Goal: Task Accomplishment & Management: Complete application form

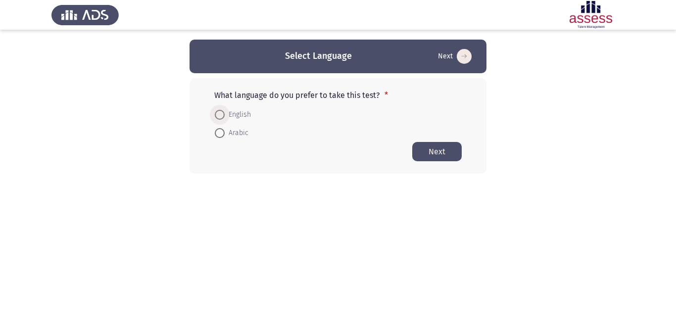
click at [218, 115] on span at bounding box center [220, 115] width 10 height 10
click at [218, 115] on input "English" at bounding box center [220, 115] width 10 height 10
radio input "true"
click at [443, 150] on button "Next" at bounding box center [436, 151] width 49 height 19
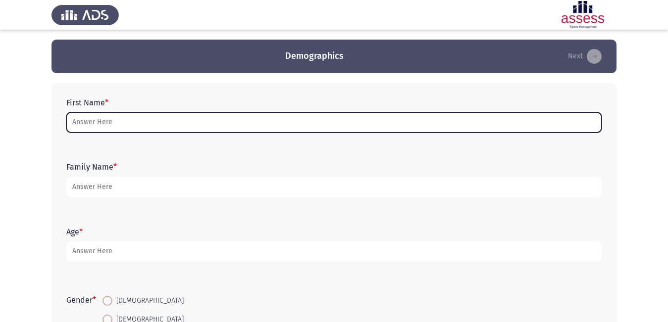
click at [129, 124] on input "First Name *" at bounding box center [333, 122] width 535 height 20
click at [137, 120] on input "First Name *" at bounding box center [333, 122] width 535 height 20
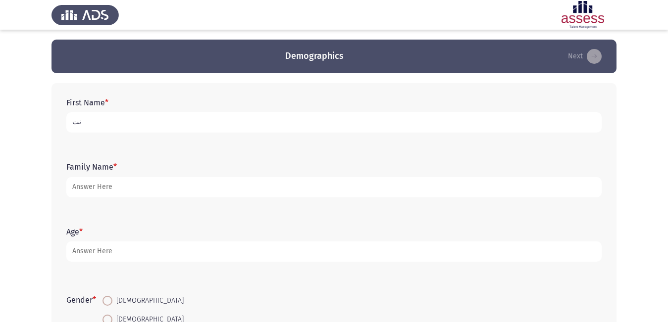
type input "ن"
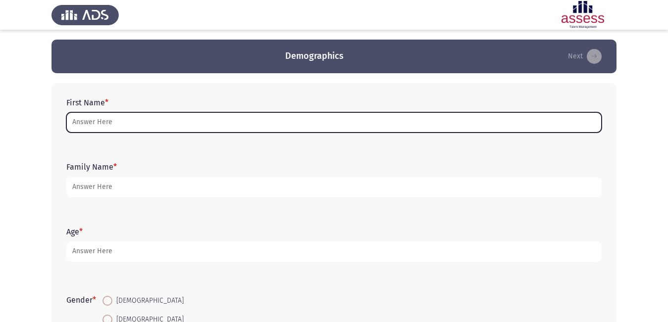
click at [553, 124] on input "First Name *" at bounding box center [333, 122] width 535 height 20
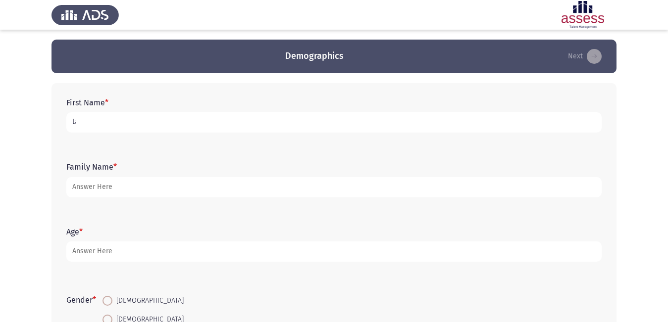
type input "ن"
type input "[PERSON_NAME]"
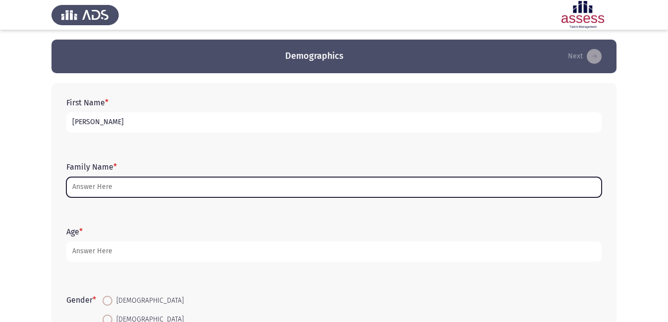
click at [476, 190] on input "Family Name *" at bounding box center [333, 187] width 535 height 20
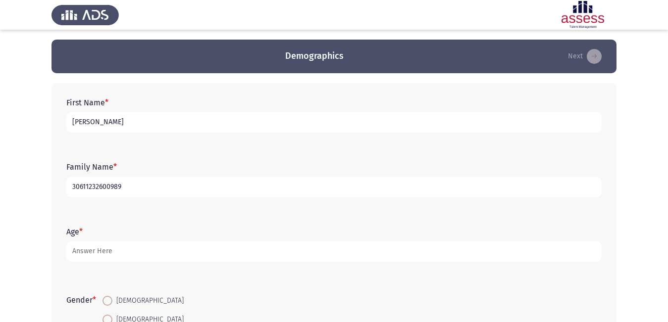
type input "30611232600989"
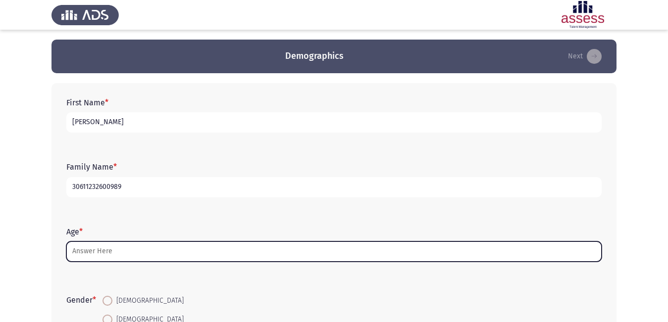
click at [354, 250] on input "Age *" at bounding box center [333, 252] width 535 height 20
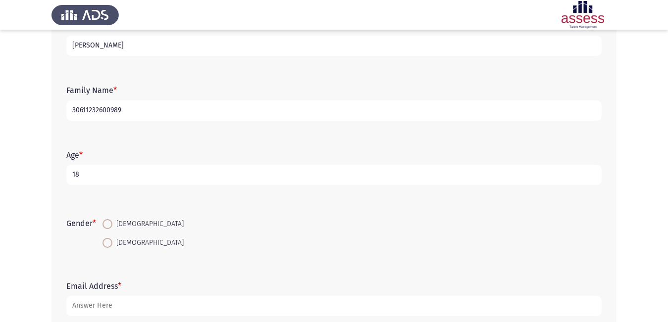
scroll to position [99, 0]
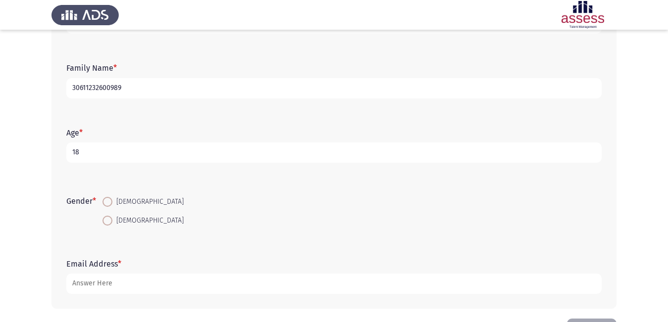
type input "18"
click at [112, 224] on span at bounding box center [107, 221] width 10 height 10
click at [112, 224] on input "[DEMOGRAPHIC_DATA]" at bounding box center [107, 221] width 10 height 10
radio input "true"
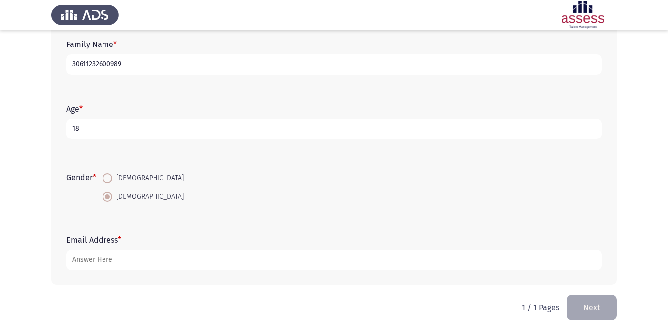
scroll to position [135, 0]
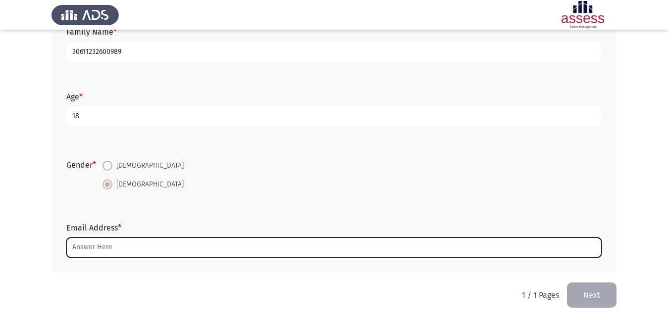
click at [334, 248] on input "Email Address *" at bounding box center [333, 248] width 535 height 20
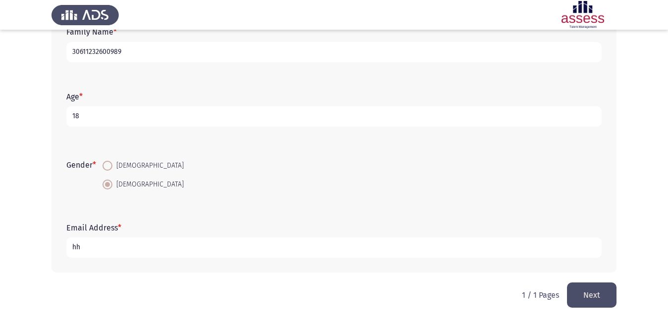
type input "h"
click at [115, 246] on input "fryd2484@gmil" at bounding box center [333, 248] width 535 height 20
click at [122, 248] on input "[EMAIL_ADDRESS]" at bounding box center [333, 248] width 535 height 20
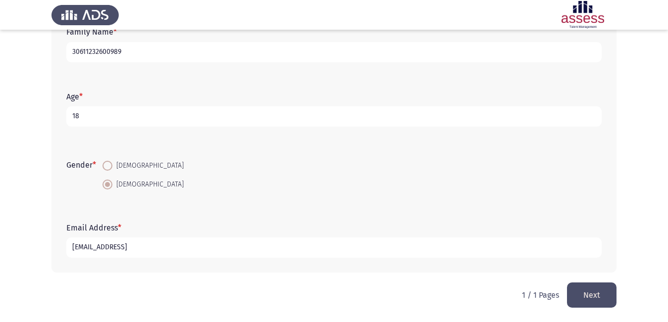
click at [131, 244] on input "[EMAIL_ADDRESS]" at bounding box center [333, 248] width 535 height 20
type input "[EMAIL_ADDRESS][DOMAIN_NAME]"
click at [591, 299] on button "Next" at bounding box center [591, 295] width 49 height 25
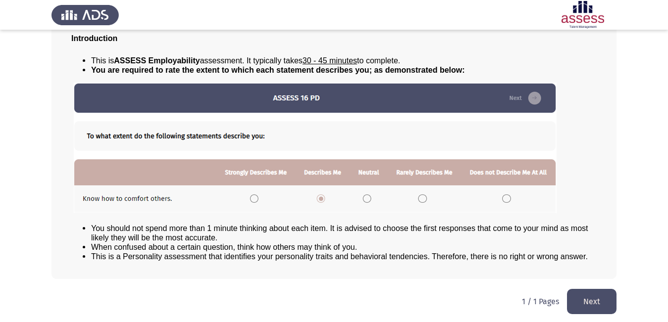
scroll to position [71, 0]
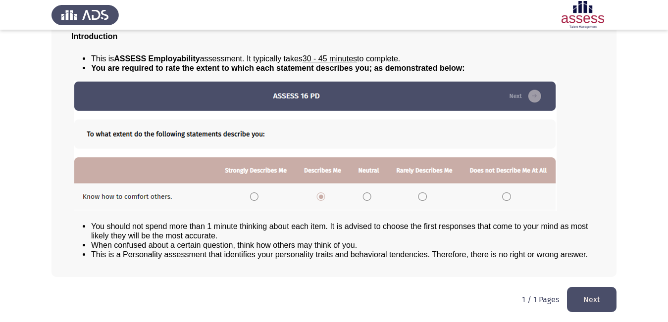
click at [582, 283] on html "مقدمة - Introduction Next Introduction This is ASSESS Employability assessment.…" at bounding box center [334, 125] width 668 height 393
click at [581, 293] on button "Next" at bounding box center [591, 299] width 49 height 25
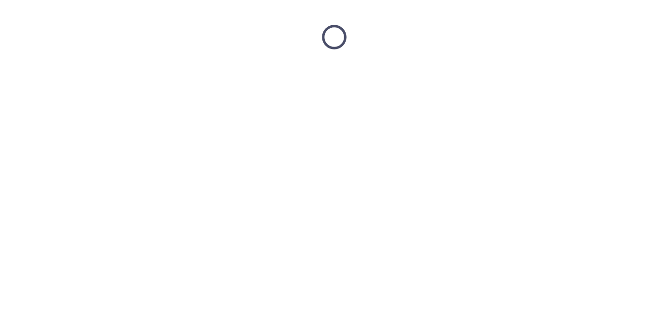
scroll to position [0, 0]
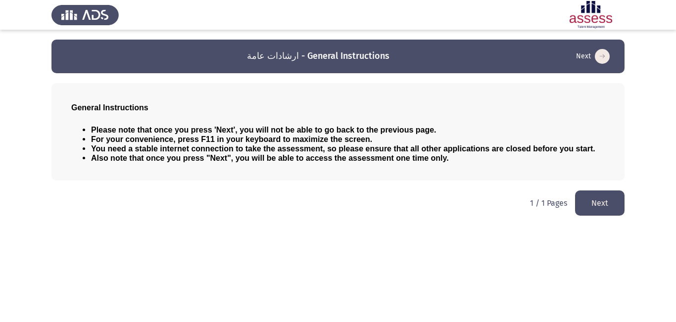
click at [587, 197] on button "Next" at bounding box center [599, 203] width 49 height 25
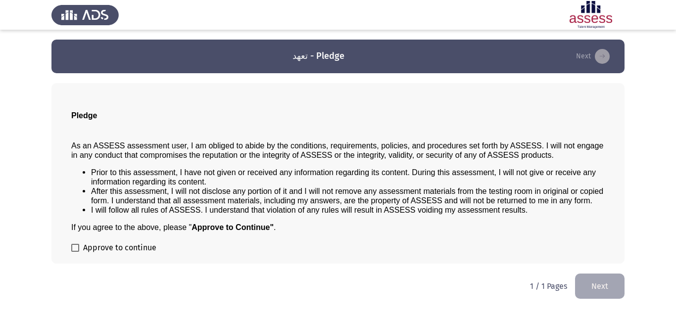
click at [71, 248] on span at bounding box center [75, 248] width 8 height 8
click at [75, 252] on input "Approve to continue" at bounding box center [75, 252] width 0 height 0
checkbox input "true"
click at [584, 289] on button "Next" at bounding box center [599, 286] width 49 height 25
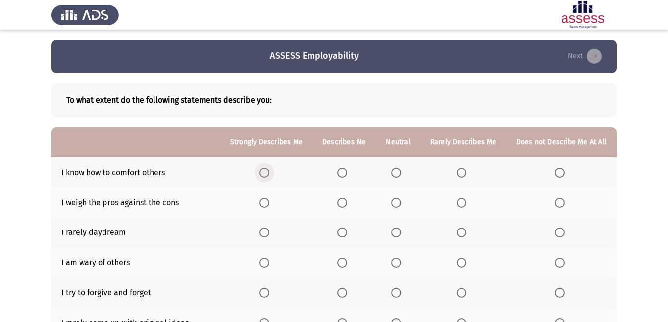
click at [266, 176] on span "Select an option" at bounding box center [264, 173] width 10 height 10
click at [266, 176] on input "Select an option" at bounding box center [264, 173] width 10 height 10
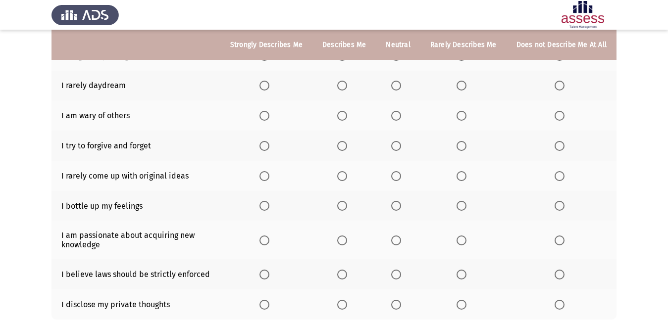
scroll to position [164, 0]
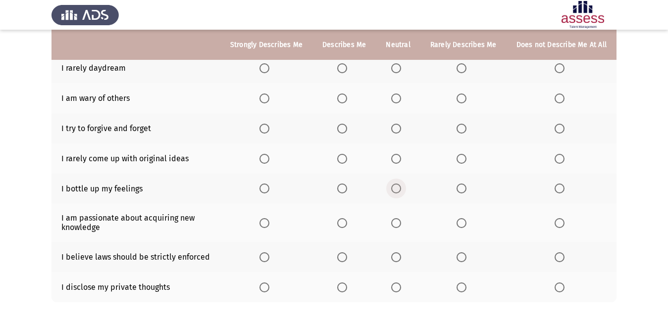
click at [398, 187] on span "Select an option" at bounding box center [396, 189] width 10 height 10
click at [398, 187] on input "Select an option" at bounding box center [396, 189] width 10 height 10
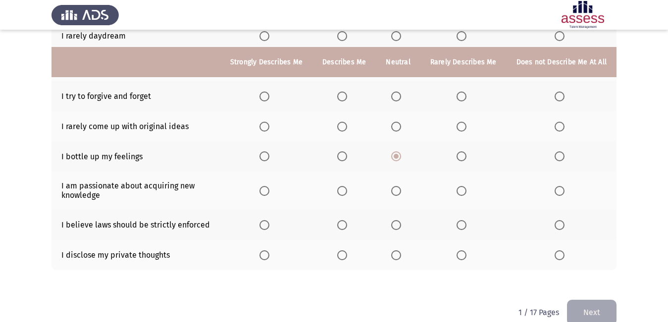
scroll to position [214, 0]
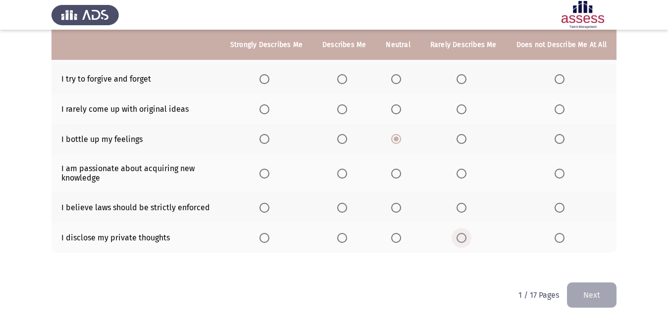
click at [463, 239] on span "Select an option" at bounding box center [461, 238] width 10 height 10
click at [463, 239] on input "Select an option" at bounding box center [461, 238] width 10 height 10
click at [267, 208] on span "Select an option" at bounding box center [264, 208] width 10 height 10
click at [267, 208] on input "Select an option" at bounding box center [264, 208] width 10 height 10
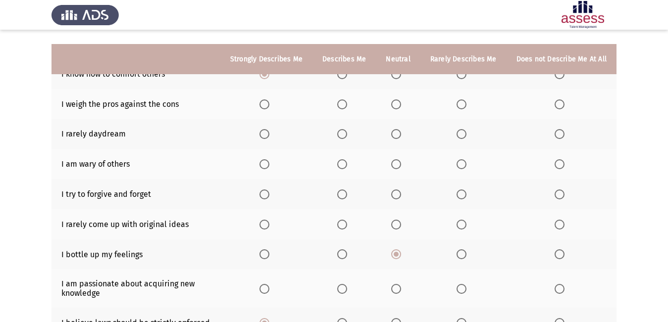
scroll to position [115, 0]
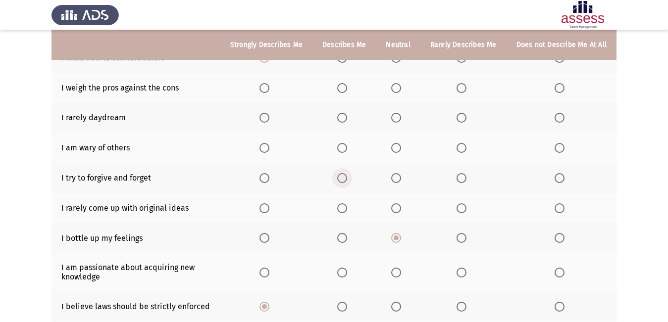
click at [347, 177] on span "Select an option" at bounding box center [342, 178] width 10 height 10
click at [347, 177] on input "Select an option" at bounding box center [342, 178] width 10 height 10
click at [347, 148] on span "Select an option" at bounding box center [342, 148] width 10 height 10
click at [347, 148] on input "Select an option" at bounding box center [342, 148] width 10 height 10
click at [347, 87] on span "Select an option" at bounding box center [342, 88] width 10 height 10
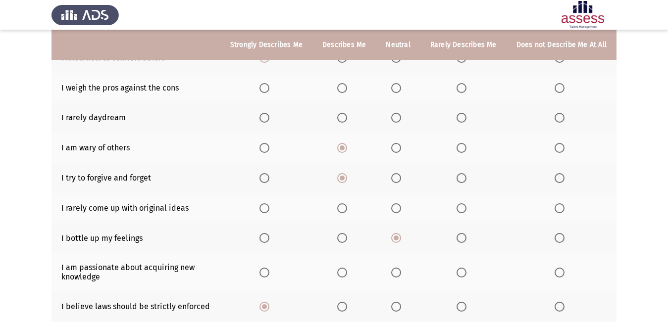
click at [347, 87] on input "Select an option" at bounding box center [342, 88] width 10 height 10
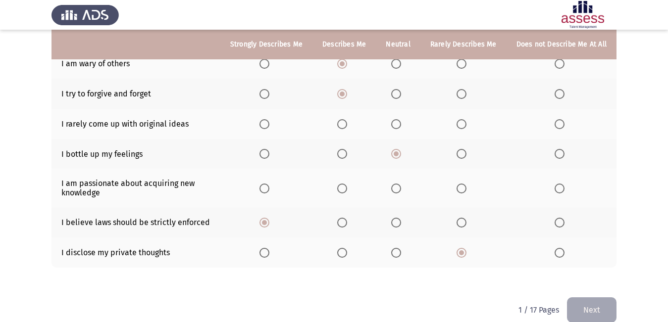
scroll to position [214, 0]
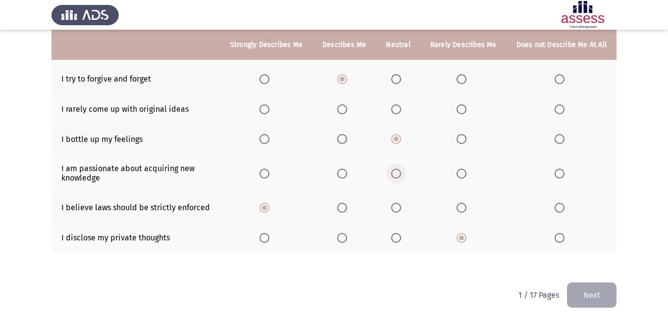
click at [404, 174] on label "Select an option" at bounding box center [398, 174] width 14 height 10
click at [401, 174] on input "Select an option" at bounding box center [396, 174] width 10 height 10
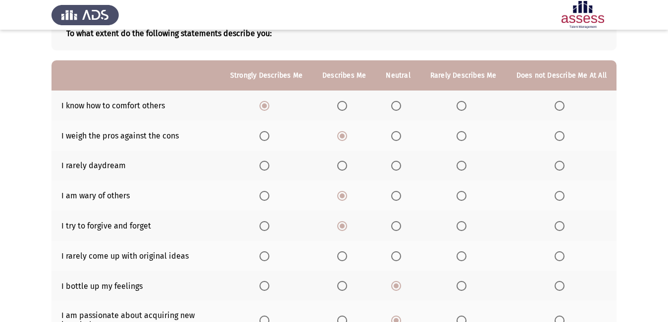
scroll to position [65, 0]
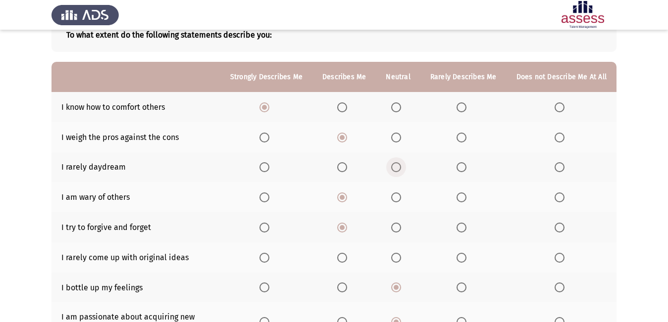
click at [397, 167] on span "Select an option" at bounding box center [396, 167] width 10 height 10
click at [397, 167] on input "Select an option" at bounding box center [396, 167] width 10 height 10
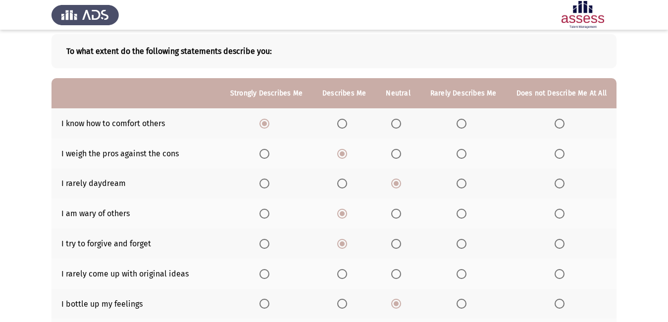
scroll to position [49, 0]
click at [269, 273] on span "Select an option" at bounding box center [264, 274] width 10 height 10
click at [269, 273] on input "Select an option" at bounding box center [264, 274] width 10 height 10
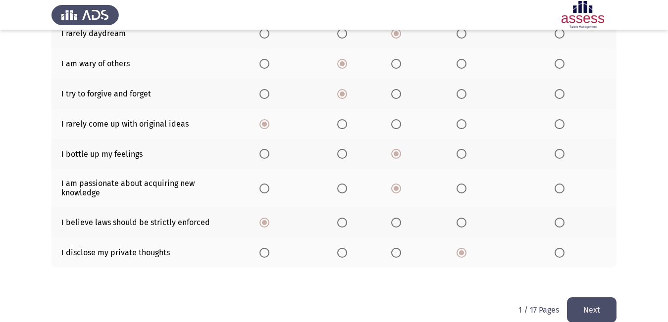
scroll to position [214, 0]
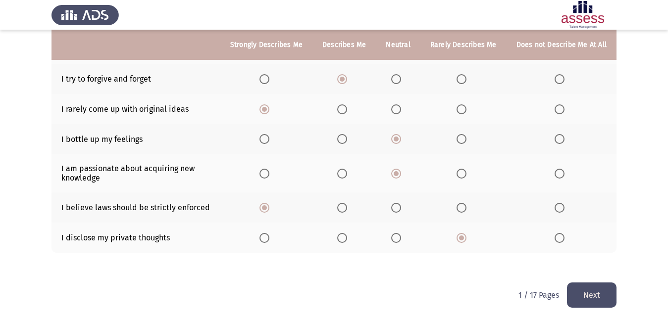
click at [601, 288] on button "Next" at bounding box center [591, 295] width 49 height 25
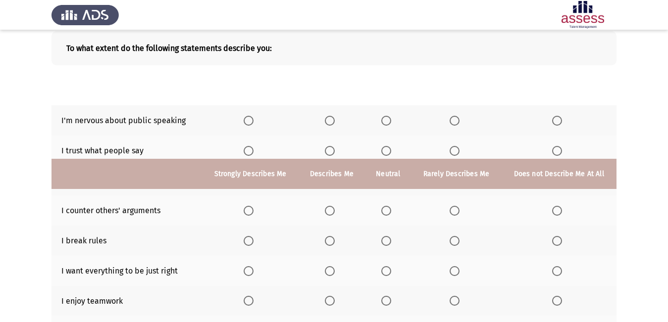
scroll to position [205, 0]
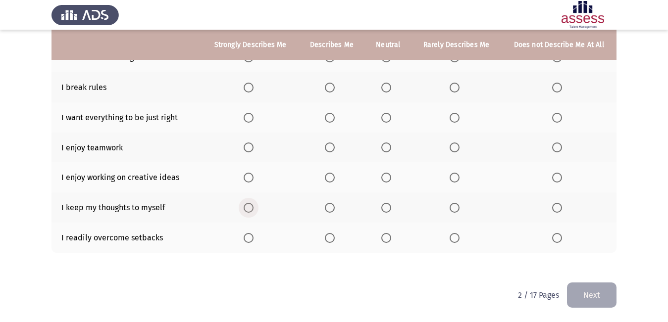
click at [250, 209] on span "Select an option" at bounding box center [248, 208] width 10 height 10
click at [250, 209] on input "Select an option" at bounding box center [248, 208] width 10 height 10
click at [332, 238] on span "Select an option" at bounding box center [330, 238] width 10 height 10
click at [332, 238] on input "Select an option" at bounding box center [330, 238] width 10 height 10
click at [251, 177] on span "Select an option" at bounding box center [248, 178] width 10 height 10
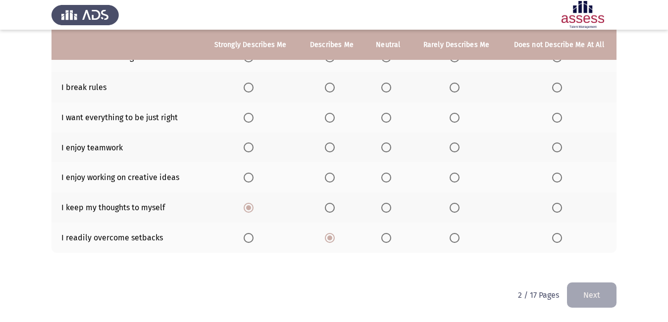
click at [251, 177] on input "Select an option" at bounding box center [248, 178] width 10 height 10
click at [253, 147] on span "Select an option" at bounding box center [248, 148] width 10 height 10
click at [253, 147] on input "Select an option" at bounding box center [248, 148] width 10 height 10
click at [247, 115] on span "Select an option" at bounding box center [248, 118] width 10 height 10
click at [247, 115] on input "Select an option" at bounding box center [248, 118] width 10 height 10
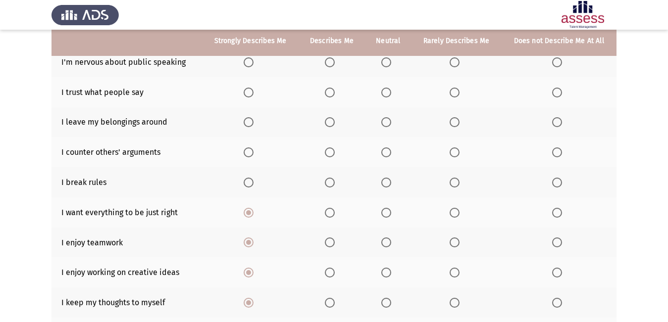
scroll to position [106, 0]
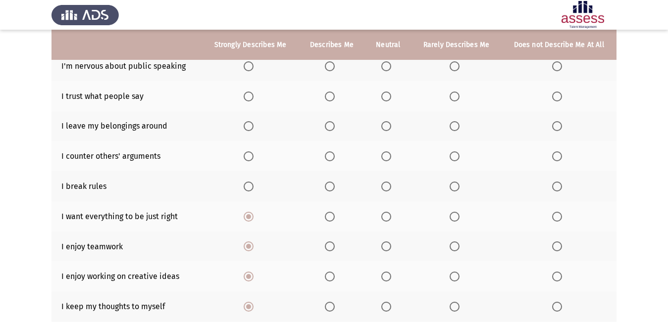
click at [561, 190] on span "Select an option" at bounding box center [557, 187] width 10 height 10
click at [561, 190] on input "Select an option" at bounding box center [557, 187] width 10 height 10
click at [250, 125] on span "Select an option" at bounding box center [248, 126] width 10 height 10
click at [250, 125] on input "Select an option" at bounding box center [248, 126] width 10 height 10
click at [325, 94] on th at bounding box center [331, 96] width 66 height 30
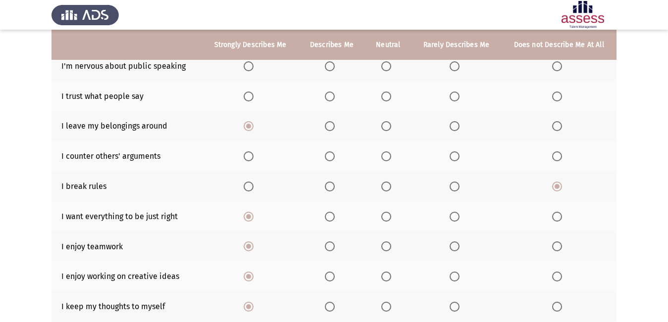
click at [325, 94] on th at bounding box center [331, 96] width 66 height 30
click at [328, 97] on span "Select an option" at bounding box center [330, 97] width 10 height 10
click at [328, 97] on input "Select an option" at bounding box center [330, 97] width 10 height 10
click at [387, 159] on span "Select an option" at bounding box center [386, 156] width 10 height 10
click at [387, 159] on input "Select an option" at bounding box center [386, 156] width 10 height 10
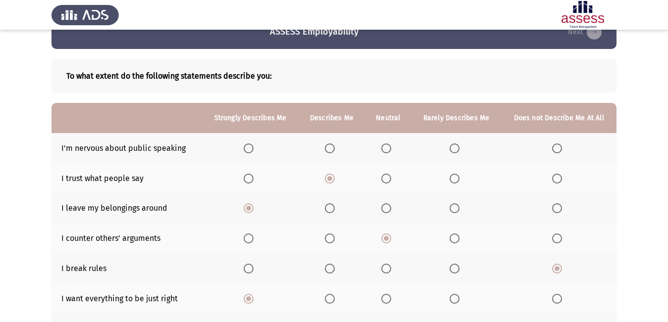
scroll to position [7, 0]
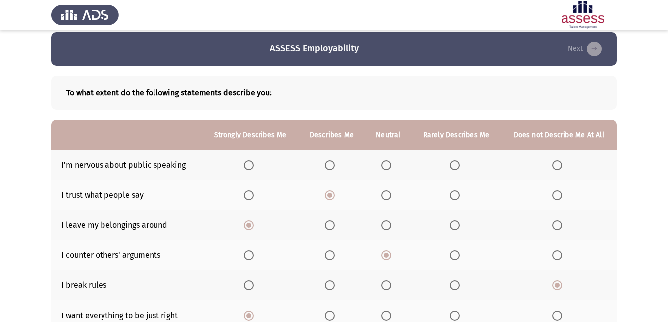
click at [329, 162] on span "Select an option" at bounding box center [330, 165] width 10 height 10
click at [329, 162] on input "Select an option" at bounding box center [330, 165] width 10 height 10
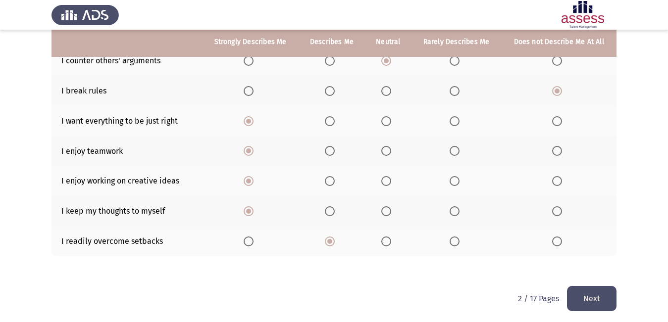
scroll to position [205, 0]
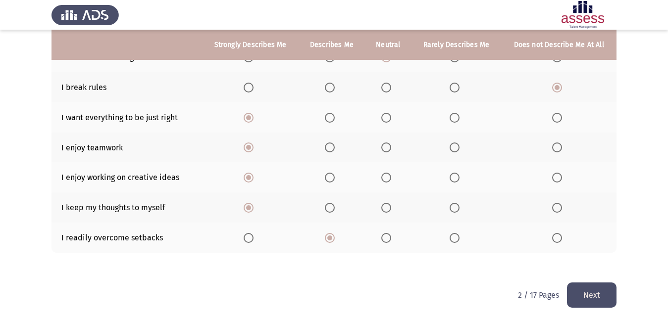
click at [604, 298] on button "Next" at bounding box center [591, 295] width 49 height 25
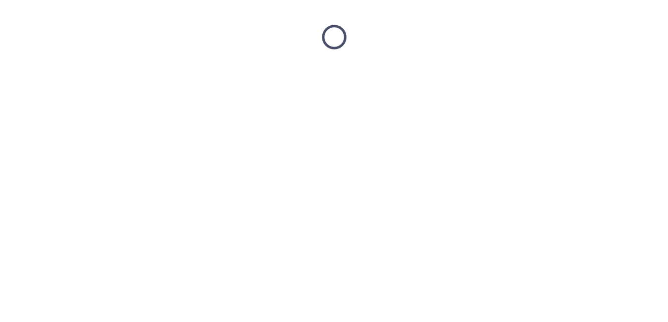
scroll to position [0, 0]
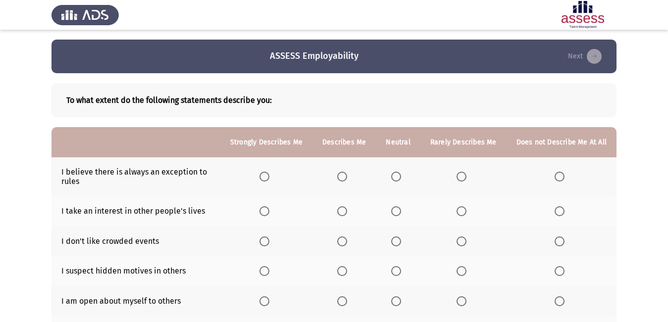
click at [269, 177] on span "Select an option" at bounding box center [264, 177] width 10 height 10
click at [269, 177] on input "Select an option" at bounding box center [264, 177] width 10 height 10
click at [400, 243] on span "Select an option" at bounding box center [396, 242] width 10 height 10
click at [400, 243] on input "Select an option" at bounding box center [396, 242] width 10 height 10
click at [269, 210] on span "Select an option" at bounding box center [264, 211] width 10 height 10
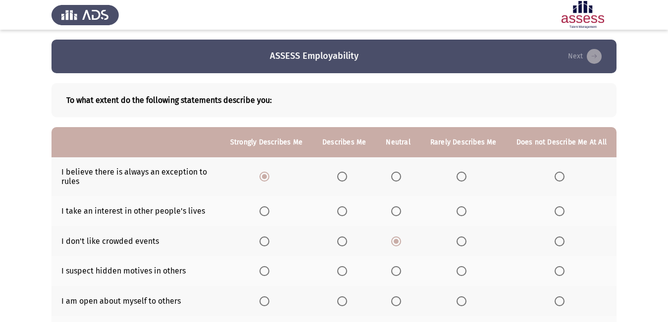
click at [269, 210] on input "Select an option" at bounding box center [264, 211] width 10 height 10
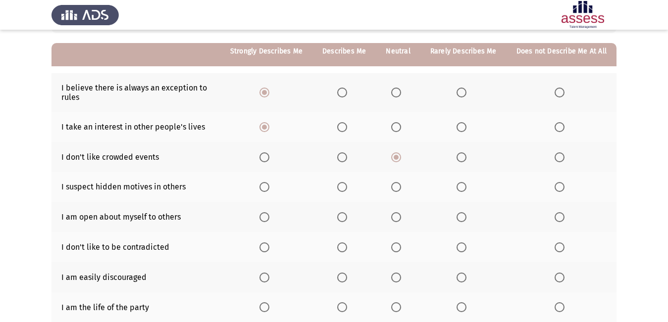
scroll to position [99, 0]
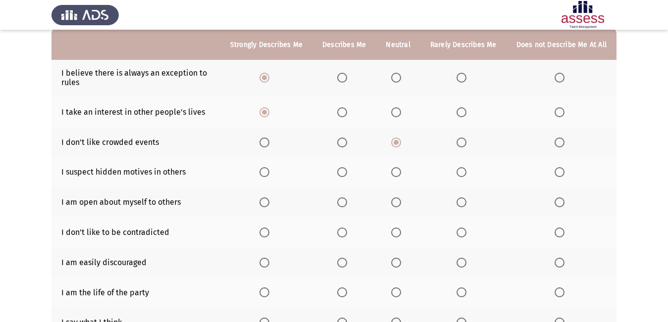
click at [269, 202] on span "Select an option" at bounding box center [264, 202] width 10 height 10
click at [269, 202] on input "Select an option" at bounding box center [264, 202] width 10 height 10
click at [269, 229] on span "Select an option" at bounding box center [264, 233] width 10 height 10
click at [269, 229] on input "Select an option" at bounding box center [264, 233] width 10 height 10
click at [399, 291] on span "Select an option" at bounding box center [396, 293] width 10 height 10
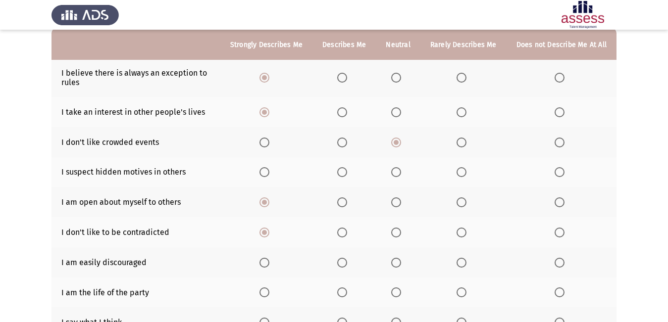
click at [399, 291] on input "Select an option" at bounding box center [396, 293] width 10 height 10
click at [268, 260] on span "Select an option" at bounding box center [264, 263] width 10 height 10
click at [268, 260] on input "Select an option" at bounding box center [264, 263] width 10 height 10
click at [269, 176] on span "Select an option" at bounding box center [264, 172] width 10 height 10
click at [269, 176] on input "Select an option" at bounding box center [264, 172] width 10 height 10
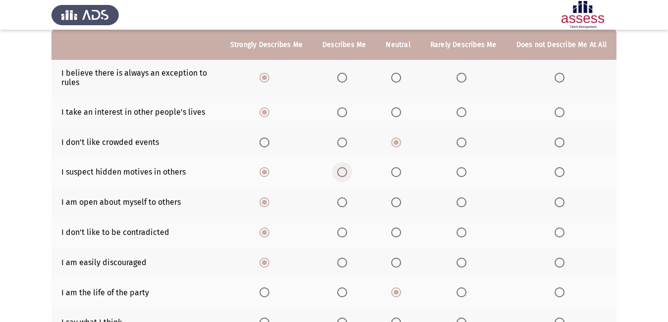
click at [345, 171] on span "Select an option" at bounding box center [342, 172] width 10 height 10
click at [345, 171] on input "Select an option" at bounding box center [342, 172] width 10 height 10
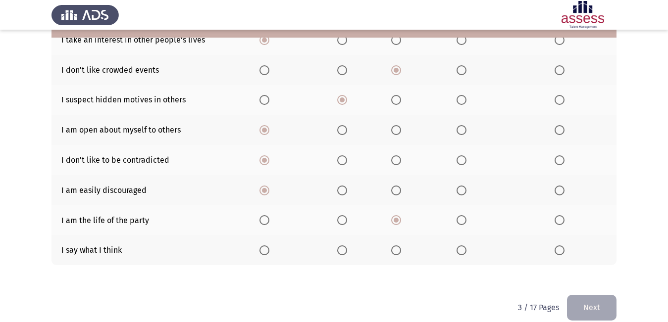
scroll to position [184, 0]
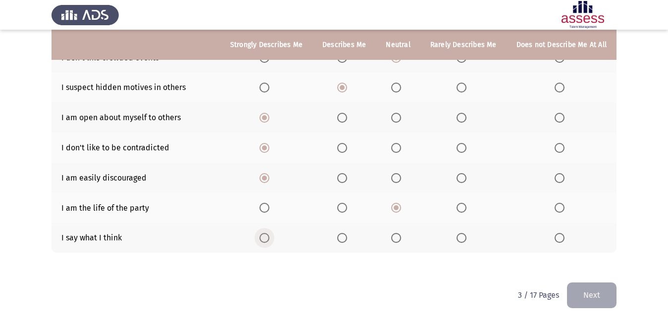
click at [269, 239] on span "Select an option" at bounding box center [264, 238] width 10 height 10
click at [269, 239] on input "Select an option" at bounding box center [264, 238] width 10 height 10
drag, startPoint x: 591, startPoint y: 294, endPoint x: 591, endPoint y: 299, distance: 5.5
click at [594, 301] on button "Next" at bounding box center [591, 295] width 49 height 25
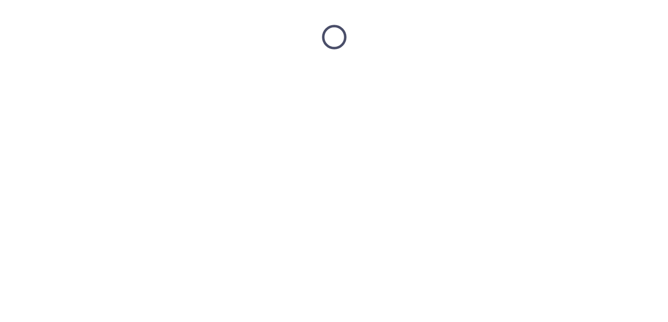
scroll to position [0, 0]
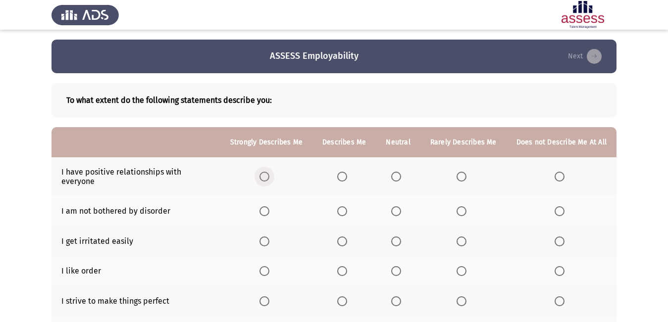
drag, startPoint x: 268, startPoint y: 170, endPoint x: 272, endPoint y: 175, distance: 6.0
click at [269, 175] on span "Select an option" at bounding box center [264, 177] width 10 height 10
click at [269, 175] on input "Select an option" at bounding box center [264, 177] width 10 height 10
click at [267, 266] on span "Select an option" at bounding box center [264, 271] width 10 height 10
click at [267, 266] on input "Select an option" at bounding box center [264, 271] width 10 height 10
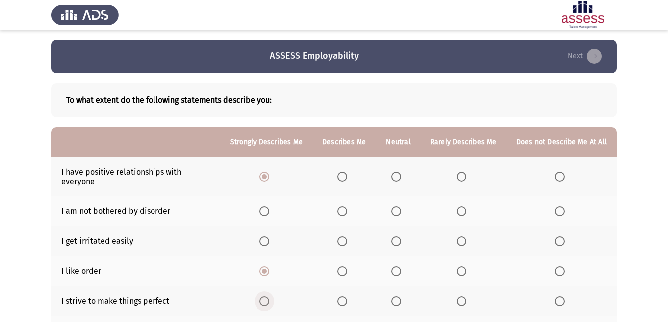
click at [267, 296] on span "Select an option" at bounding box center [264, 301] width 10 height 10
click at [267, 296] on input "Select an option" at bounding box center [264, 301] width 10 height 10
click at [261, 235] on th at bounding box center [266, 241] width 92 height 30
click at [269, 237] on span "Select an option" at bounding box center [264, 242] width 10 height 10
click at [269, 237] on input "Select an option" at bounding box center [264, 242] width 10 height 10
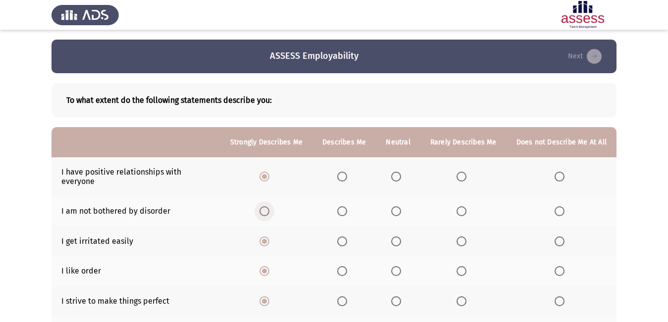
click at [269, 207] on span "Select an option" at bounding box center [264, 211] width 10 height 10
click at [269, 207] on input "Select an option" at bounding box center [264, 211] width 10 height 10
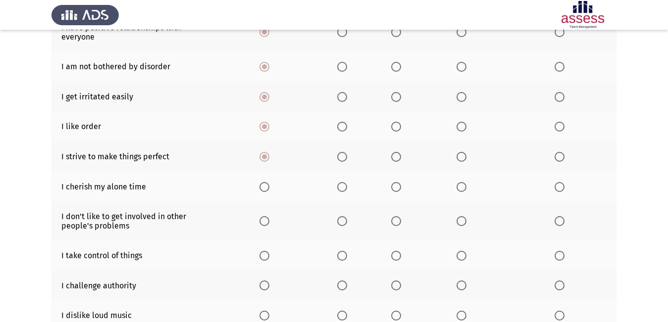
scroll to position [148, 0]
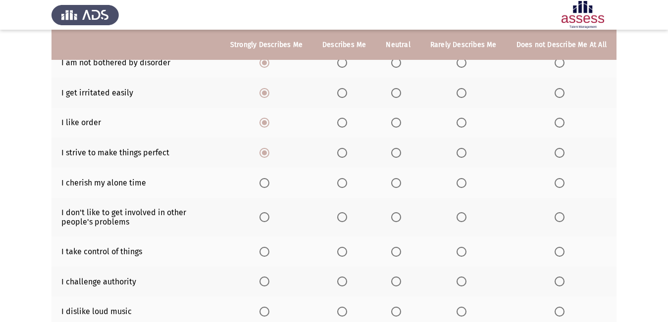
click at [400, 212] on span "Select an option" at bounding box center [396, 217] width 10 height 10
click at [400, 212] on input "Select an option" at bounding box center [396, 217] width 10 height 10
click at [269, 247] on span "Select an option" at bounding box center [264, 252] width 10 height 10
click at [269, 247] on input "Select an option" at bounding box center [264, 252] width 10 height 10
click at [269, 307] on span "Select an option" at bounding box center [264, 312] width 10 height 10
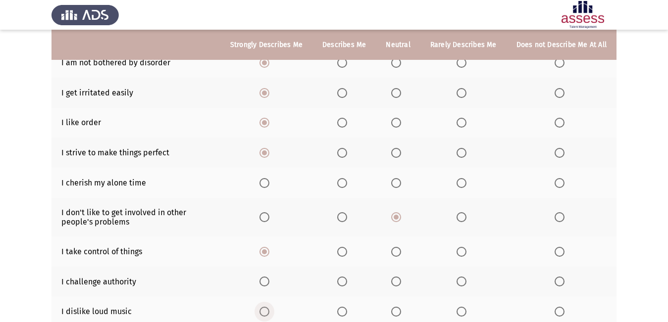
click at [269, 307] on input "Select an option" at bounding box center [264, 312] width 10 height 10
click at [343, 277] on span "Select an option" at bounding box center [342, 282] width 10 height 10
click at [343, 277] on input "Select an option" at bounding box center [342, 282] width 10 height 10
click at [269, 178] on span "Select an option" at bounding box center [264, 183] width 10 height 10
click at [269, 178] on input "Select an option" at bounding box center [264, 183] width 10 height 10
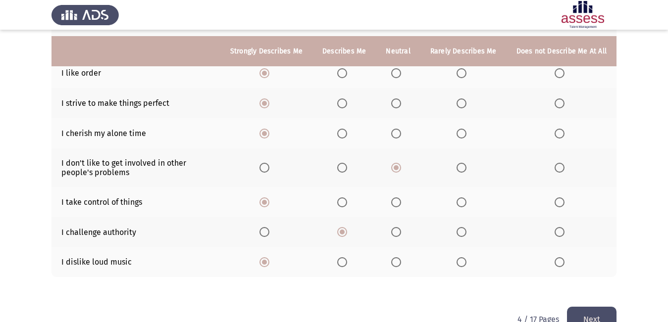
scroll to position [214, 0]
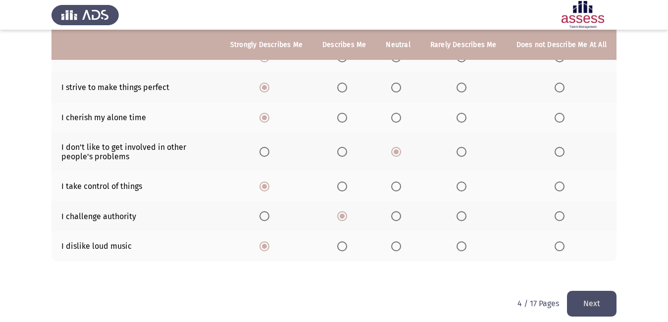
click at [596, 295] on button "Next" at bounding box center [591, 303] width 49 height 25
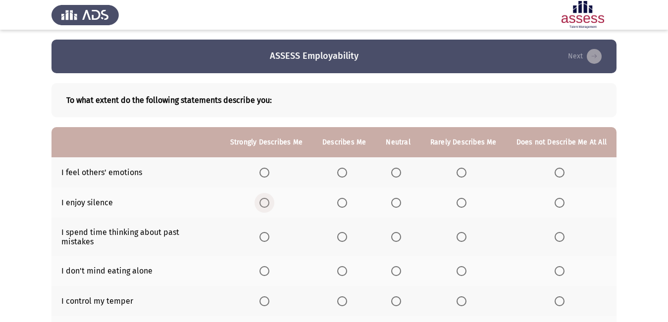
click at [269, 205] on span "Select an option" at bounding box center [264, 203] width 10 height 10
click at [269, 205] on input "Select an option" at bounding box center [264, 203] width 10 height 10
click at [264, 173] on span "Select an option" at bounding box center [264, 173] width 0 height 0
click at [267, 172] on input "Select an option" at bounding box center [264, 173] width 10 height 10
click at [267, 296] on span "Select an option" at bounding box center [264, 301] width 10 height 10
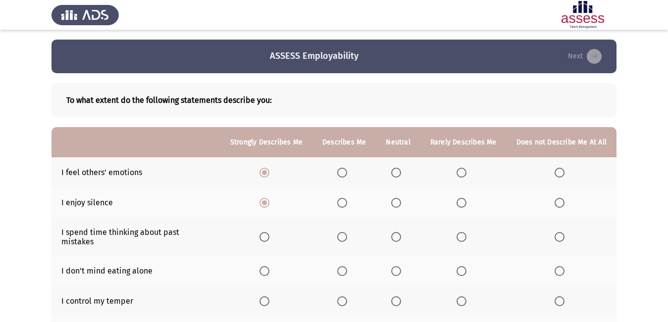
click at [267, 296] on input "Select an option" at bounding box center [264, 301] width 10 height 10
click at [269, 266] on span "Select an option" at bounding box center [264, 271] width 10 height 10
click at [269, 266] on input "Select an option" at bounding box center [264, 271] width 10 height 10
click at [343, 232] on span "Select an option" at bounding box center [342, 237] width 10 height 10
click at [343, 232] on input "Select an option" at bounding box center [342, 237] width 10 height 10
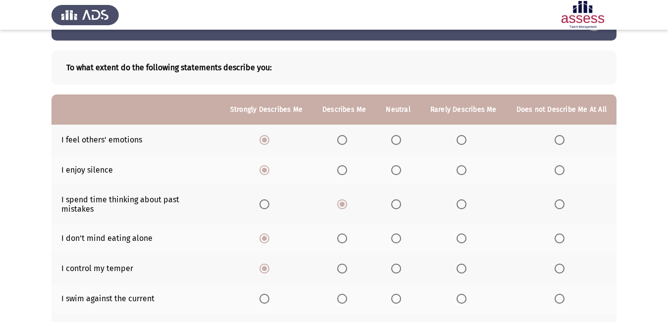
scroll to position [49, 0]
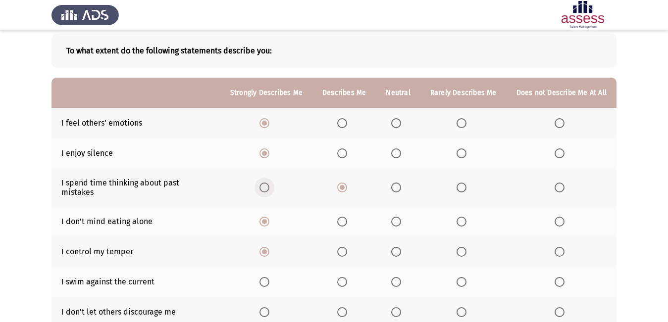
click at [266, 184] on span "Select an option" at bounding box center [264, 188] width 10 height 10
click at [266, 184] on input "Select an option" at bounding box center [264, 188] width 10 height 10
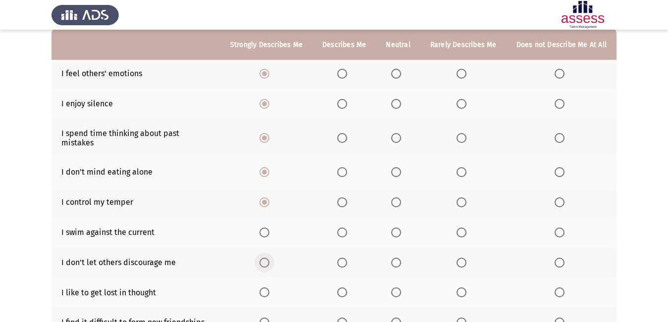
click at [267, 258] on span "Select an option" at bounding box center [264, 263] width 10 height 10
click at [267, 258] on input "Select an option" at bounding box center [264, 263] width 10 height 10
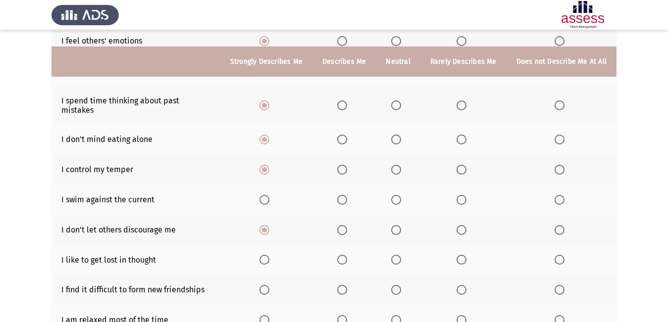
scroll to position [148, 0]
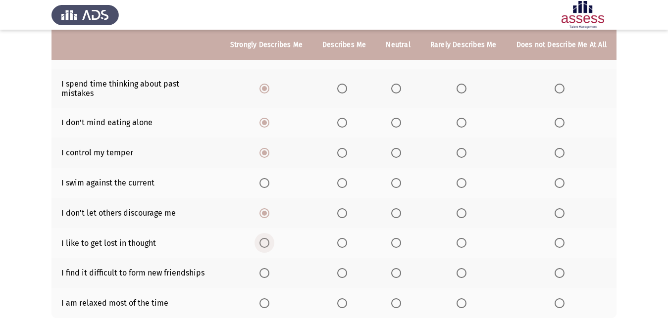
drag, startPoint x: 269, startPoint y: 232, endPoint x: 269, endPoint y: 238, distance: 5.9
click at [269, 238] on span "Select an option" at bounding box center [264, 243] width 10 height 10
click at [269, 238] on input "Select an option" at bounding box center [264, 243] width 10 height 10
click at [342, 268] on span "Select an option" at bounding box center [342, 273] width 10 height 10
click at [342, 268] on input "Select an option" at bounding box center [342, 273] width 10 height 10
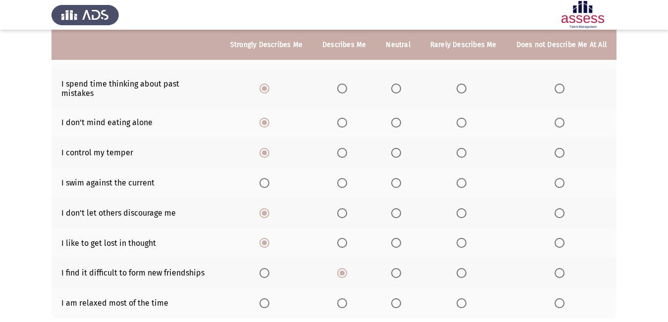
click at [269, 298] on span "Select an option" at bounding box center [264, 303] width 10 height 10
click at [269, 298] on input "Select an option" at bounding box center [264, 303] width 10 height 10
click at [347, 178] on span "Select an option" at bounding box center [342, 183] width 10 height 10
click at [347, 178] on input "Select an option" at bounding box center [342, 183] width 10 height 10
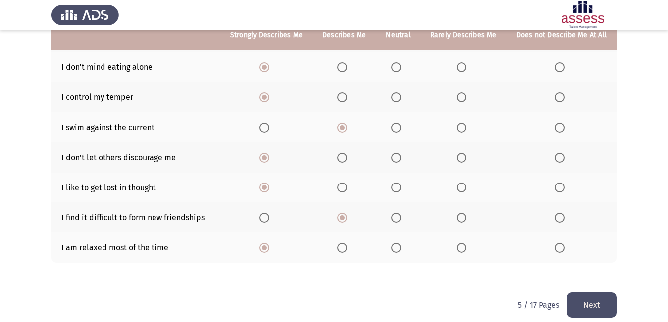
scroll to position [205, 0]
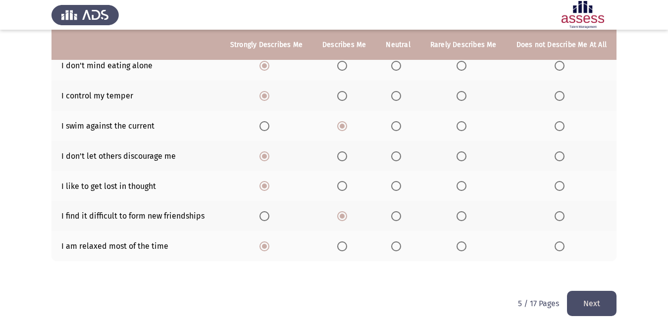
click at [578, 294] on button "Next" at bounding box center [591, 303] width 49 height 25
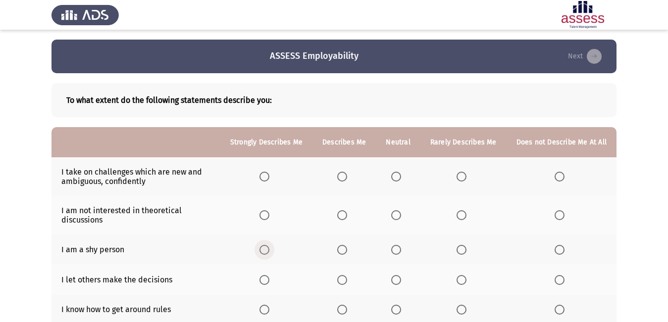
click at [269, 247] on span "Select an option" at bounding box center [264, 250] width 10 height 10
click at [269, 247] on input "Select an option" at bounding box center [264, 250] width 10 height 10
click at [267, 247] on span "Select an option" at bounding box center [264, 249] width 5 height 5
click at [269, 247] on input "Select an option" at bounding box center [264, 250] width 10 height 10
click at [341, 247] on span "Select an option" at bounding box center [342, 250] width 10 height 10
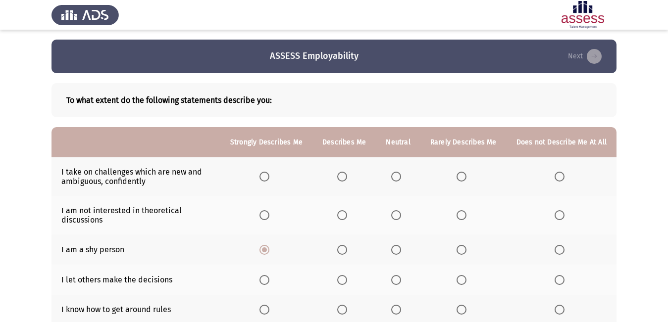
click at [341, 247] on input "Select an option" at bounding box center [342, 250] width 10 height 10
click at [268, 176] on span "Select an option" at bounding box center [264, 177] width 10 height 10
click at [268, 176] on input "Select an option" at bounding box center [264, 177] width 10 height 10
click at [347, 217] on span "Select an option" at bounding box center [342, 215] width 10 height 10
click at [347, 217] on input "Select an option" at bounding box center [342, 215] width 10 height 10
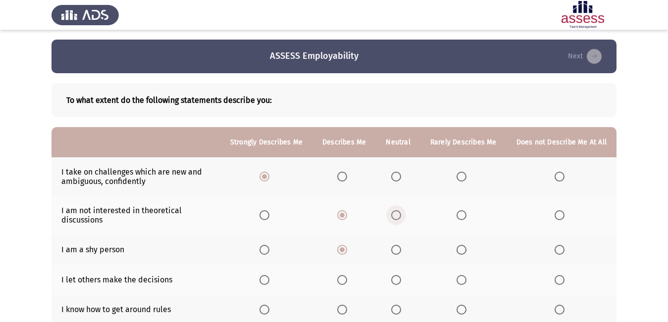
click at [400, 214] on span "Select an option" at bounding box center [396, 215] width 10 height 10
click at [400, 214] on input "Select an option" at bounding box center [396, 215] width 10 height 10
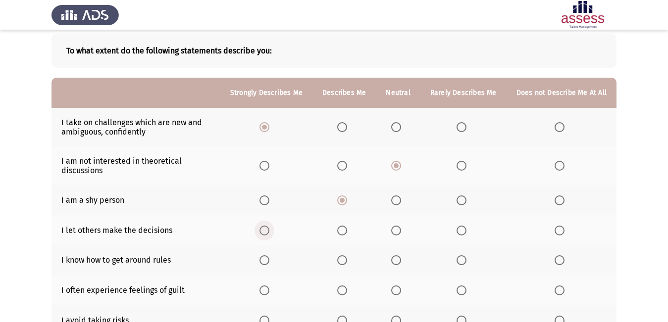
click at [266, 230] on span "Select an option" at bounding box center [264, 231] width 10 height 10
click at [266, 230] on input "Select an option" at bounding box center [264, 231] width 10 height 10
click at [269, 261] on span "Select an option" at bounding box center [264, 260] width 10 height 10
click at [269, 261] on input "Select an option" at bounding box center [264, 260] width 10 height 10
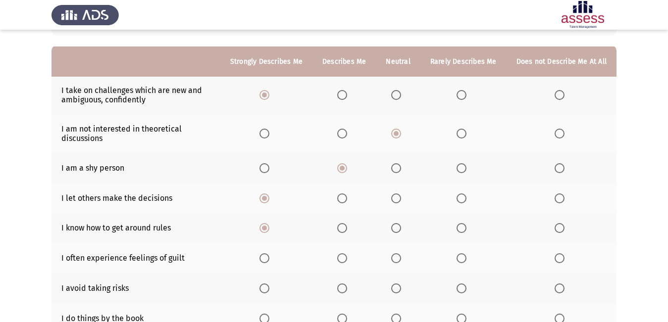
scroll to position [99, 0]
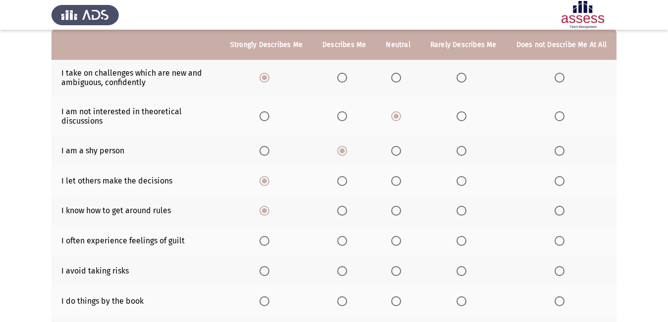
click at [269, 242] on span "Select an option" at bounding box center [264, 241] width 10 height 10
click at [269, 242] on input "Select an option" at bounding box center [264, 241] width 10 height 10
click at [273, 270] on label "Select an option" at bounding box center [266, 271] width 14 height 10
click at [269, 270] on input "Select an option" at bounding box center [264, 271] width 10 height 10
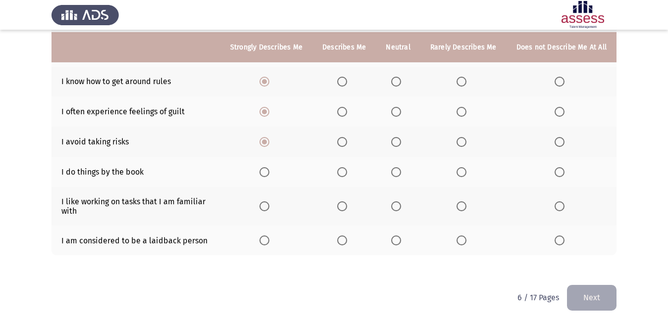
scroll to position [231, 0]
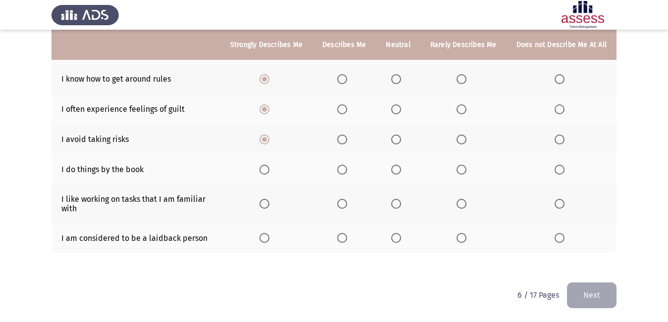
click at [347, 239] on span "Select an option" at bounding box center [342, 238] width 10 height 10
click at [347, 239] on input "Select an option" at bounding box center [342, 238] width 10 height 10
click at [269, 203] on span "Select an option" at bounding box center [264, 204] width 10 height 10
click at [269, 203] on input "Select an option" at bounding box center [264, 204] width 10 height 10
click at [269, 171] on span "Select an option" at bounding box center [264, 170] width 10 height 10
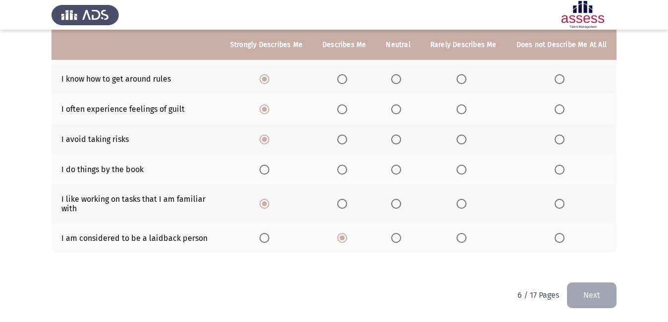
click at [269, 171] on input "Select an option" at bounding box center [264, 170] width 10 height 10
click at [582, 298] on button "Next" at bounding box center [591, 295] width 49 height 25
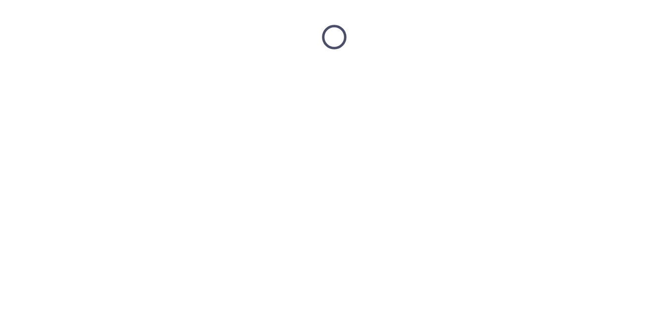
scroll to position [0, 0]
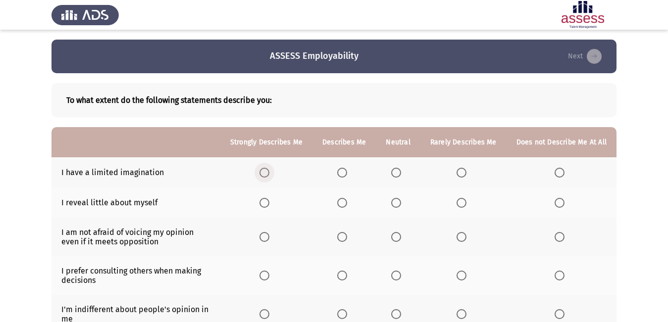
click at [269, 175] on span "Select an option" at bounding box center [264, 173] width 10 height 10
click at [269, 175] on input "Select an option" at bounding box center [264, 173] width 10 height 10
click at [269, 203] on span "Select an option" at bounding box center [264, 203] width 10 height 10
click at [269, 203] on input "Select an option" at bounding box center [264, 203] width 10 height 10
click at [269, 240] on span "Select an option" at bounding box center [264, 237] width 10 height 10
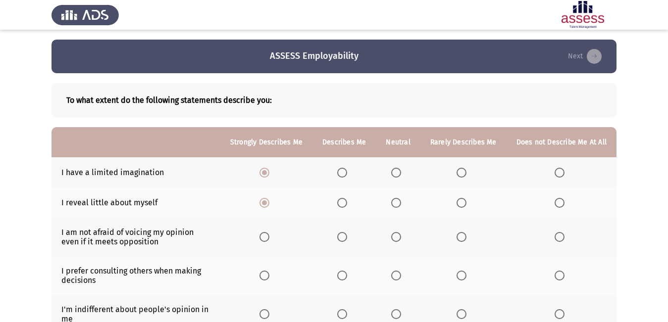
click at [269, 240] on input "Select an option" at bounding box center [264, 237] width 10 height 10
click at [351, 277] on label "Select an option" at bounding box center [344, 276] width 14 height 10
click at [347, 277] on input "Select an option" at bounding box center [342, 276] width 10 height 10
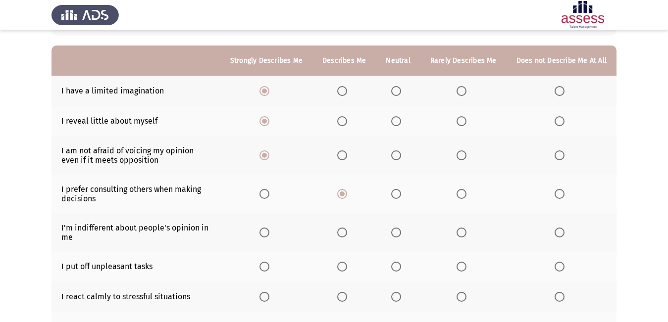
scroll to position [99, 0]
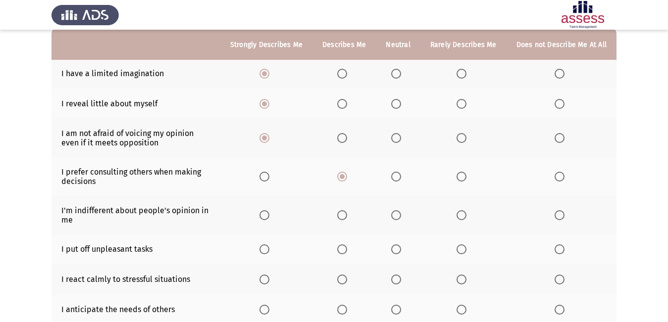
click at [269, 250] on span "Select an option" at bounding box center [264, 249] width 10 height 10
click at [269, 250] on input "Select an option" at bounding box center [264, 249] width 10 height 10
click at [401, 214] on span "Select an option" at bounding box center [396, 215] width 10 height 10
click at [401, 214] on input "Select an option" at bounding box center [396, 215] width 10 height 10
click at [343, 218] on span "Select an option" at bounding box center [342, 215] width 10 height 10
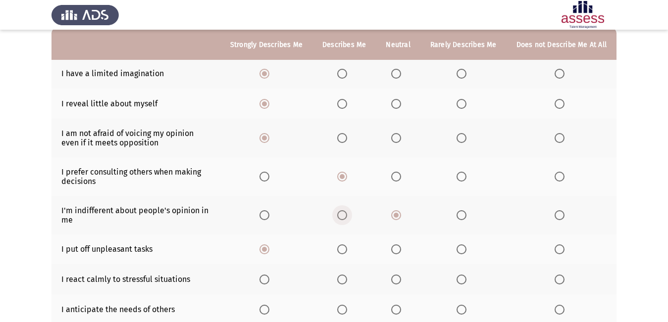
click at [343, 218] on input "Select an option" at bounding box center [342, 215] width 10 height 10
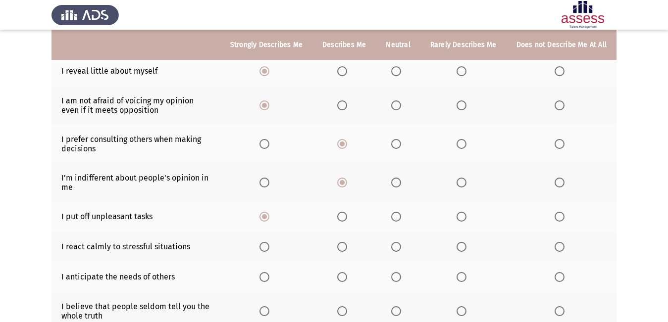
scroll to position [148, 0]
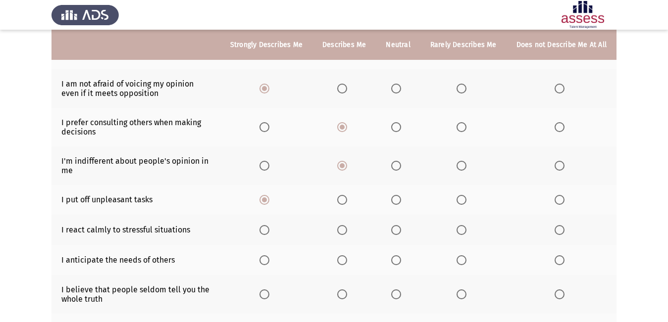
click at [396, 165] on span "Select an option" at bounding box center [396, 166] width 10 height 10
click at [396, 165] on input "Select an option" at bounding box center [396, 166] width 10 height 10
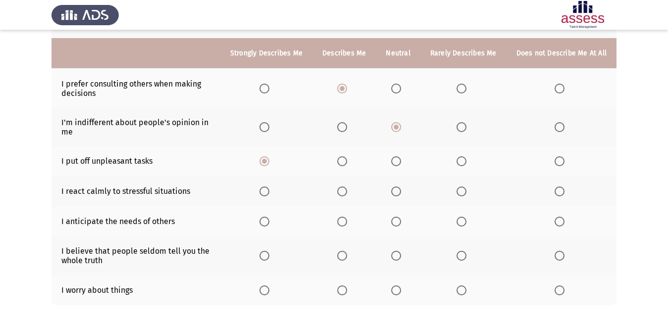
scroll to position [198, 0]
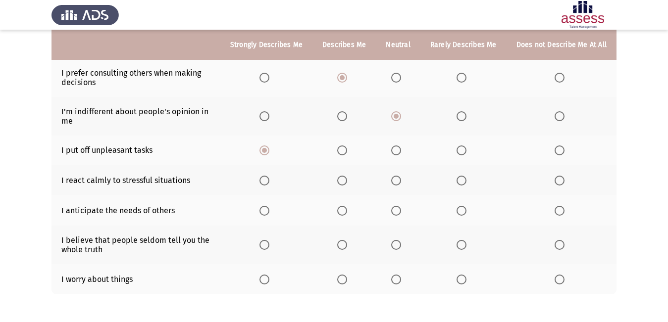
click at [345, 280] on span "Select an option" at bounding box center [342, 280] width 10 height 10
click at [345, 280] on input "Select an option" at bounding box center [342, 280] width 10 height 10
click at [394, 241] on span "Select an option" at bounding box center [396, 245] width 10 height 10
click at [394, 241] on input "Select an option" at bounding box center [396, 245] width 10 height 10
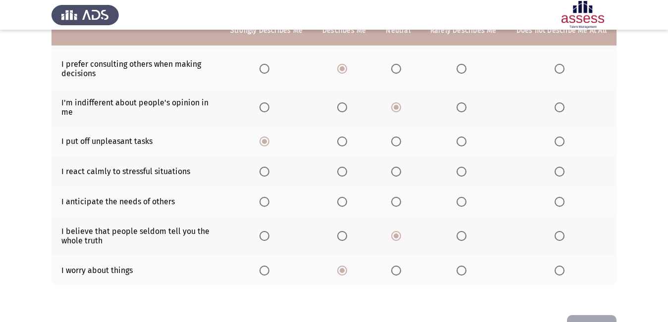
scroll to position [190, 0]
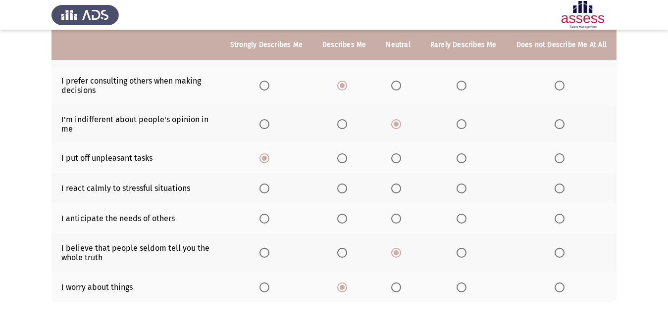
click at [344, 218] on span "Select an option" at bounding box center [342, 219] width 10 height 10
click at [344, 218] on input "Select an option" at bounding box center [342, 219] width 10 height 10
click at [265, 187] on span "Select an option" at bounding box center [264, 189] width 10 height 10
click at [265, 187] on input "Select an option" at bounding box center [264, 189] width 10 height 10
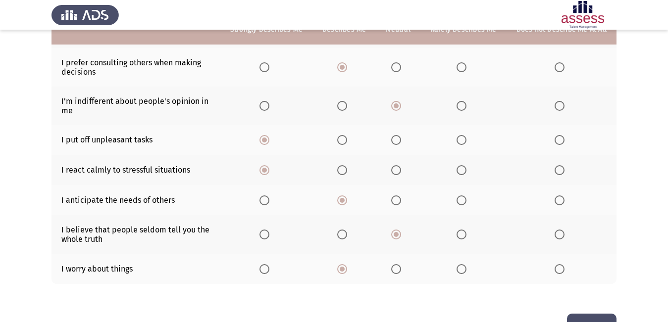
scroll to position [240, 0]
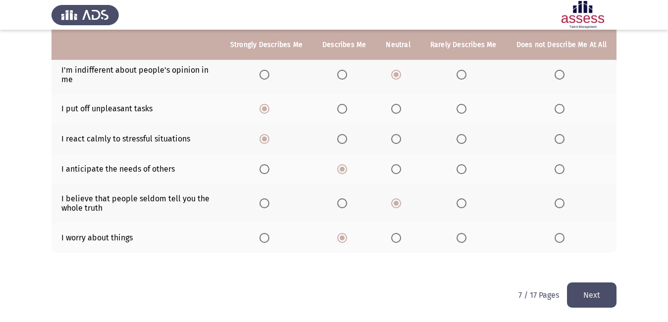
click at [599, 301] on button "Next" at bounding box center [591, 295] width 49 height 25
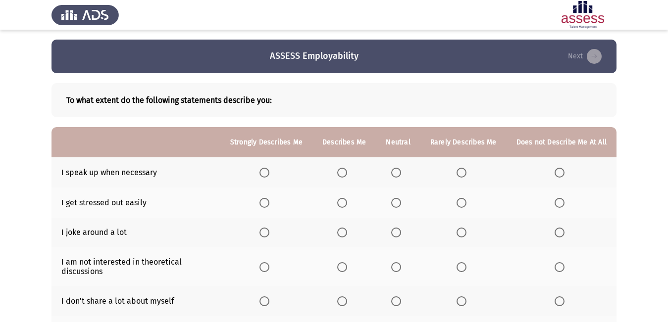
click at [269, 172] on span "Select an option" at bounding box center [264, 173] width 10 height 10
click at [269, 172] on input "Select an option" at bounding box center [264, 173] width 10 height 10
click at [264, 203] on span "Select an option" at bounding box center [264, 203] width 0 height 0
click at [269, 203] on input "Select an option" at bounding box center [264, 203] width 10 height 10
click at [347, 232] on span "Select an option" at bounding box center [342, 233] width 10 height 10
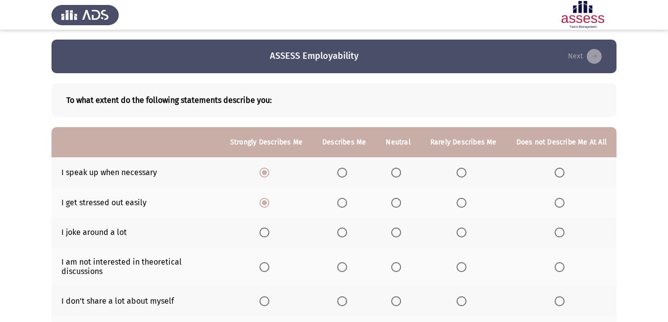
click at [347, 232] on input "Select an option" at bounding box center [342, 233] width 10 height 10
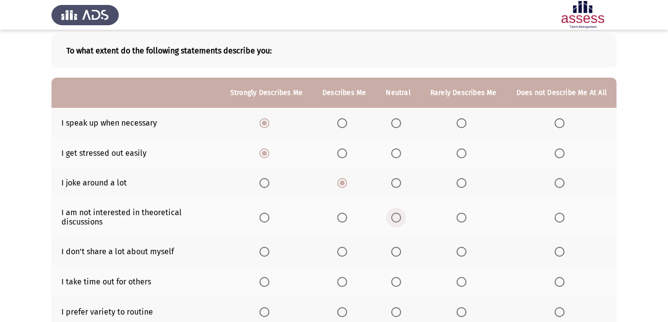
click at [401, 217] on span "Select an option" at bounding box center [396, 218] width 10 height 10
click at [401, 217] on input "Select an option" at bounding box center [396, 218] width 10 height 10
click at [269, 255] on span "Select an option" at bounding box center [264, 252] width 10 height 10
click at [269, 255] on input "Select an option" at bounding box center [264, 252] width 10 height 10
click at [400, 279] on span "Select an option" at bounding box center [396, 282] width 10 height 10
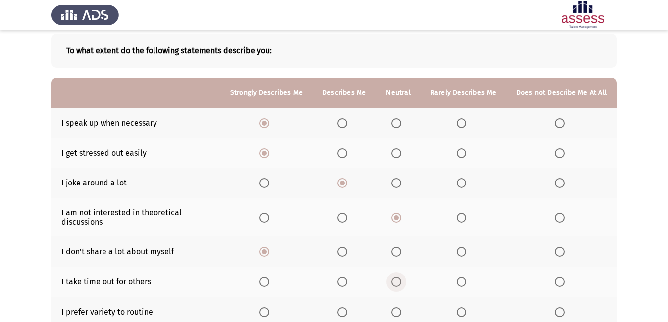
click at [400, 279] on input "Select an option" at bounding box center [396, 282] width 10 height 10
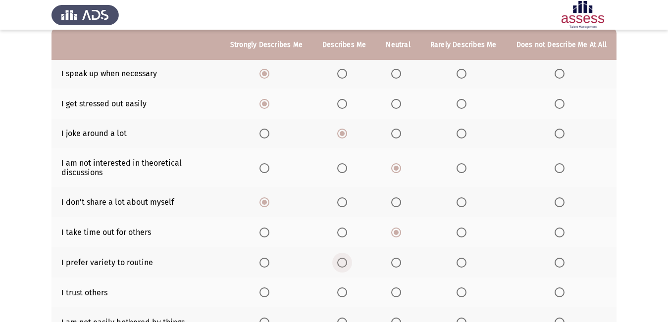
click at [351, 263] on label "Select an option" at bounding box center [344, 263] width 14 height 10
click at [347, 263] on input "Select an option" at bounding box center [342, 263] width 10 height 10
click at [398, 292] on span "Select an option" at bounding box center [396, 293] width 10 height 10
click at [398, 292] on input "Select an option" at bounding box center [396, 293] width 10 height 10
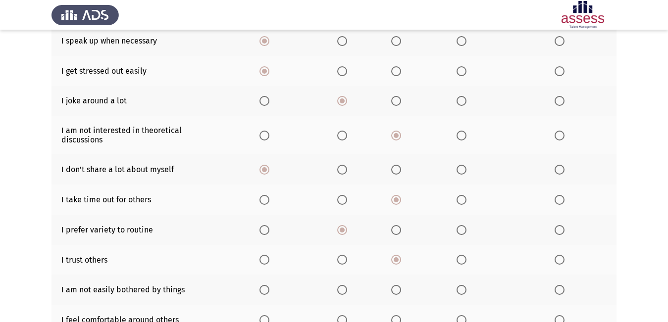
scroll to position [148, 0]
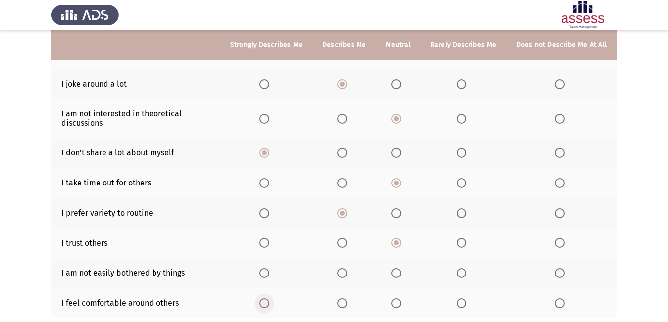
click at [268, 301] on span "Select an option" at bounding box center [264, 303] width 10 height 10
click at [268, 301] on input "Select an option" at bounding box center [264, 303] width 10 height 10
click at [346, 271] on span "Select an option" at bounding box center [342, 273] width 10 height 10
click at [346, 271] on input "Select an option" at bounding box center [342, 273] width 10 height 10
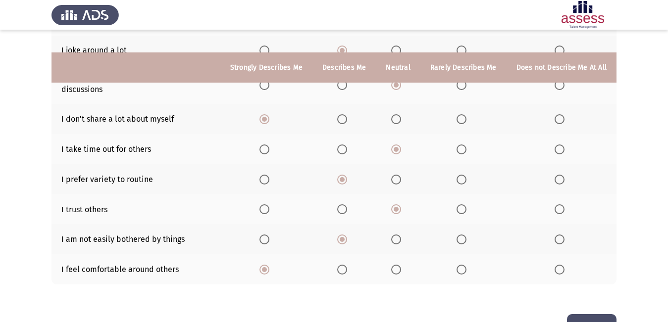
scroll to position [214, 0]
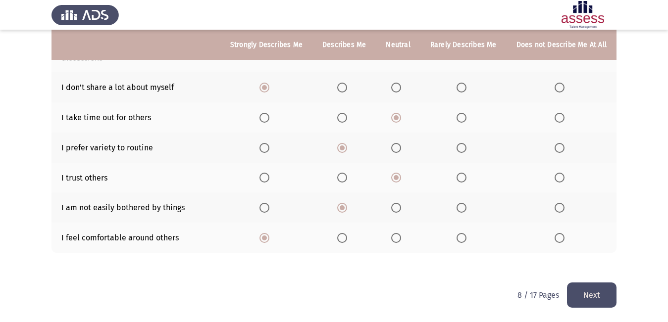
click at [612, 291] on button "Next" at bounding box center [591, 295] width 49 height 25
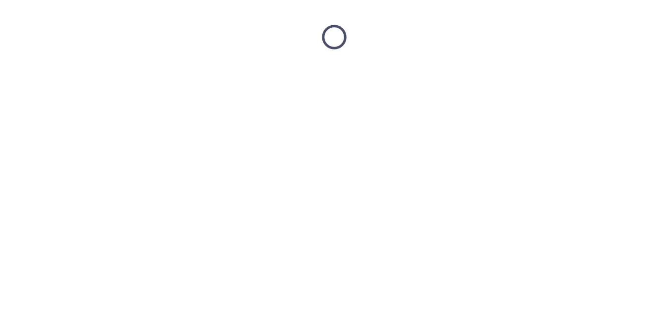
scroll to position [0, 0]
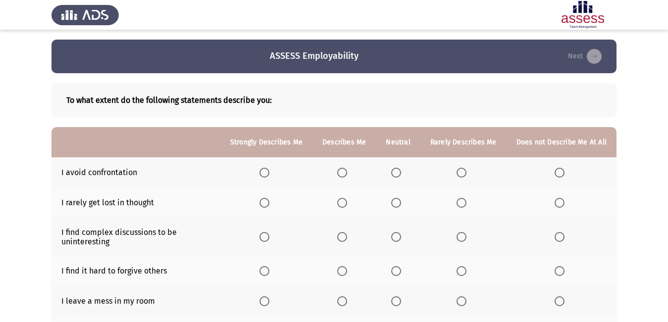
click at [347, 304] on span "Select an option" at bounding box center [342, 301] width 10 height 10
click at [347, 304] on input "Select an option" at bounding box center [342, 301] width 10 height 10
click at [395, 274] on span "Select an option" at bounding box center [396, 271] width 10 height 10
click at [395, 274] on input "Select an option" at bounding box center [396, 271] width 10 height 10
click at [351, 235] on label "Select an option" at bounding box center [344, 237] width 14 height 10
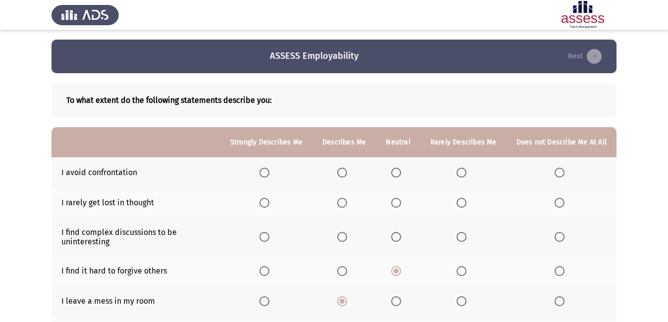
click at [347, 235] on input "Select an option" at bounding box center [342, 237] width 10 height 10
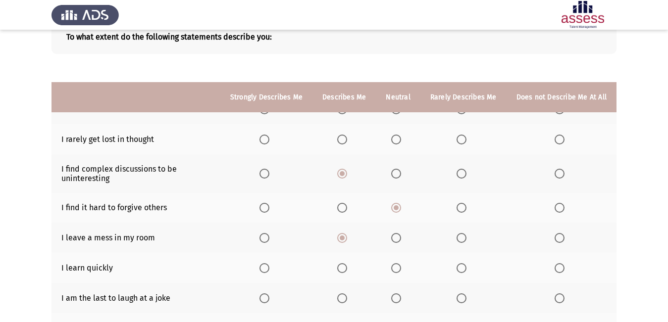
scroll to position [49, 0]
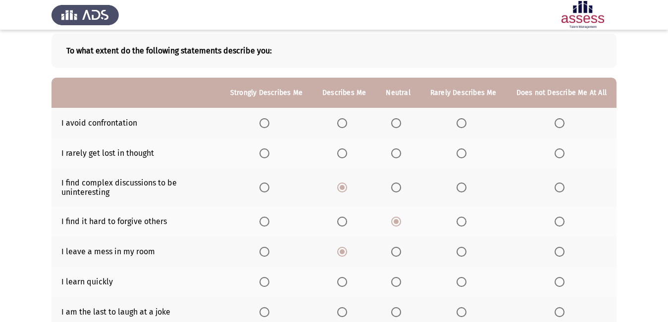
click at [344, 149] on span "Select an option" at bounding box center [342, 153] width 10 height 10
click at [344, 149] on input "Select an option" at bounding box center [342, 153] width 10 height 10
click at [346, 124] on span "Select an option" at bounding box center [342, 123] width 10 height 10
click at [346, 124] on input "Select an option" at bounding box center [342, 123] width 10 height 10
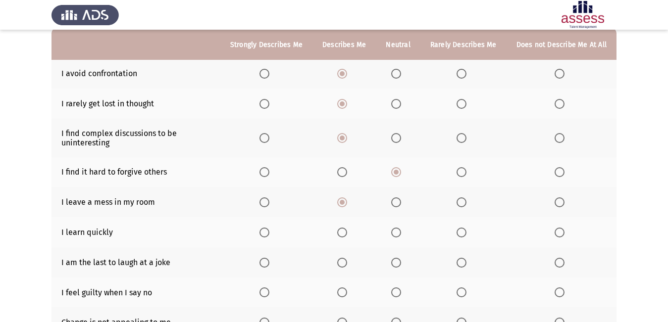
click at [266, 233] on span "Select an option" at bounding box center [264, 233] width 10 height 10
click at [266, 233] on input "Select an option" at bounding box center [264, 233] width 10 height 10
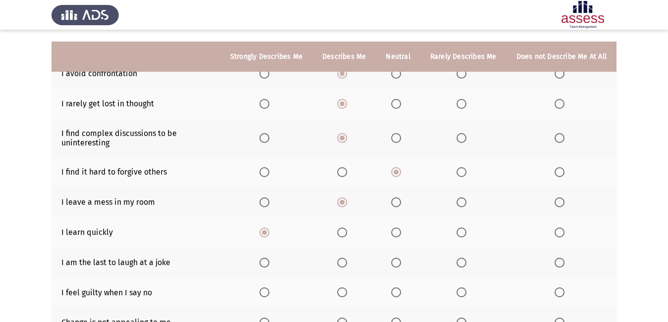
scroll to position [148, 0]
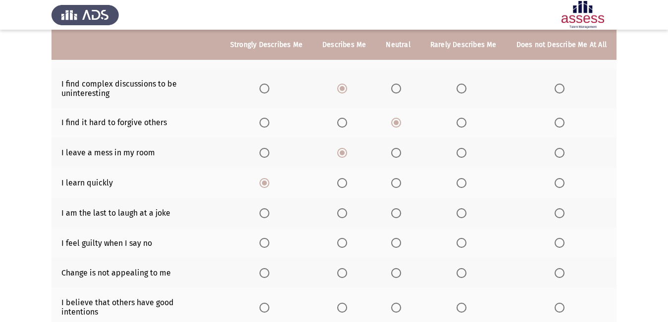
click at [269, 208] on span "Select an option" at bounding box center [264, 213] width 10 height 10
click at [269, 208] on input "Select an option" at bounding box center [264, 213] width 10 height 10
click at [344, 240] on span "Select an option" at bounding box center [342, 243] width 10 height 10
click at [344, 240] on input "Select an option" at bounding box center [342, 243] width 10 height 10
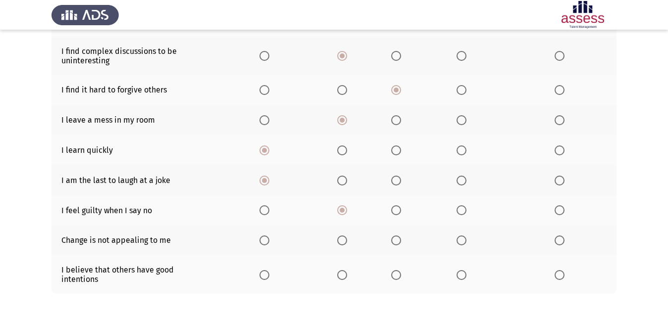
scroll to position [198, 0]
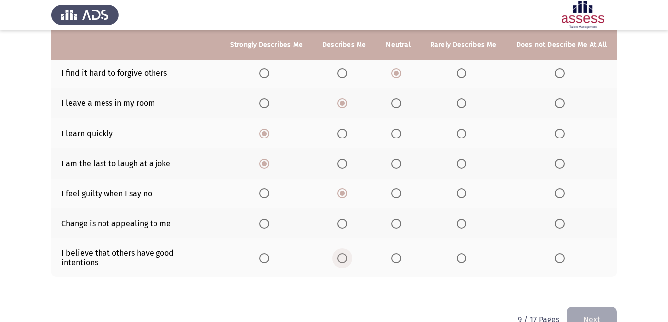
click at [346, 253] on span "Select an option" at bounding box center [342, 258] width 10 height 10
click at [346, 253] on input "Select an option" at bounding box center [342, 258] width 10 height 10
click at [464, 225] on span "Select an option" at bounding box center [461, 224] width 10 height 10
click at [464, 225] on input "Select an option" at bounding box center [461, 224] width 10 height 10
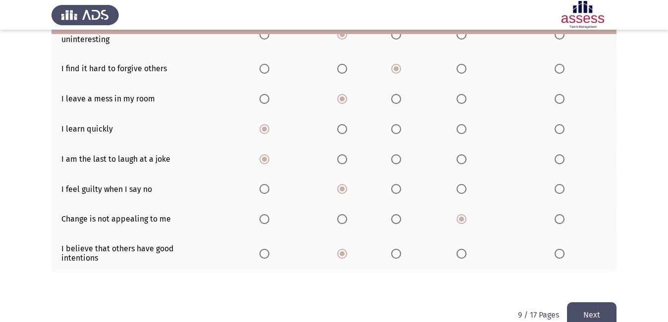
scroll to position [214, 0]
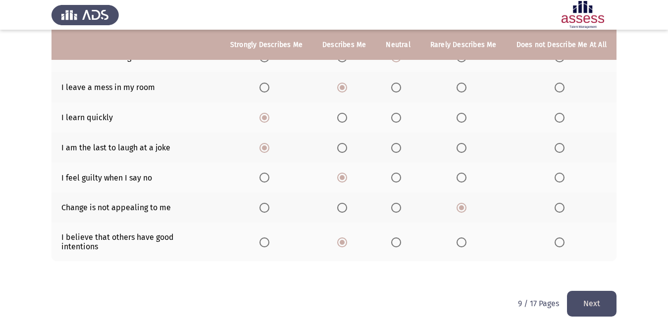
click at [583, 295] on button "Next" at bounding box center [591, 303] width 49 height 25
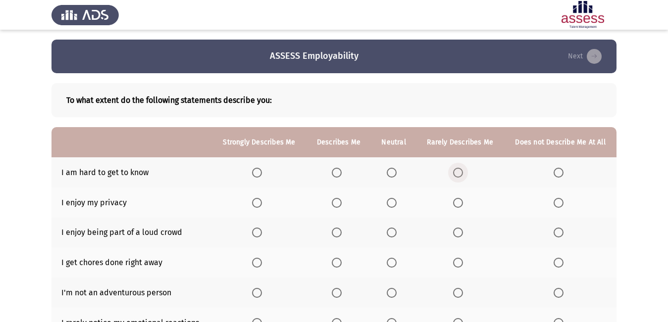
click at [455, 170] on span "Select an option" at bounding box center [458, 173] width 10 height 10
click at [455, 170] on input "Select an option" at bounding box center [458, 173] width 10 height 10
click at [257, 204] on span "Select an option" at bounding box center [257, 203] width 10 height 10
click at [257, 204] on input "Select an option" at bounding box center [257, 203] width 10 height 10
click at [256, 235] on span "Select an option" at bounding box center [257, 233] width 10 height 10
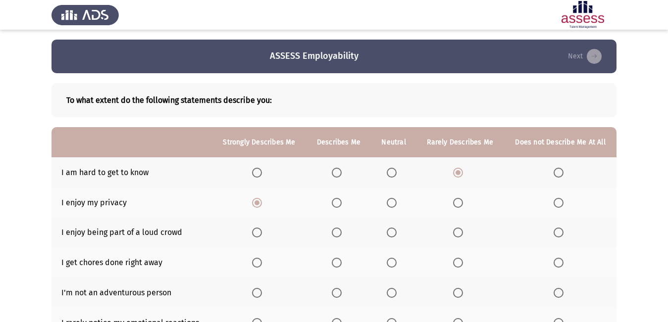
click at [256, 235] on input "Select an option" at bounding box center [257, 233] width 10 height 10
click at [390, 294] on span "Select an option" at bounding box center [392, 293] width 10 height 10
click at [390, 294] on input "Select an option" at bounding box center [392, 293] width 10 height 10
click at [395, 262] on span "Select an option" at bounding box center [392, 263] width 10 height 10
click at [395, 262] on input "Select an option" at bounding box center [392, 263] width 10 height 10
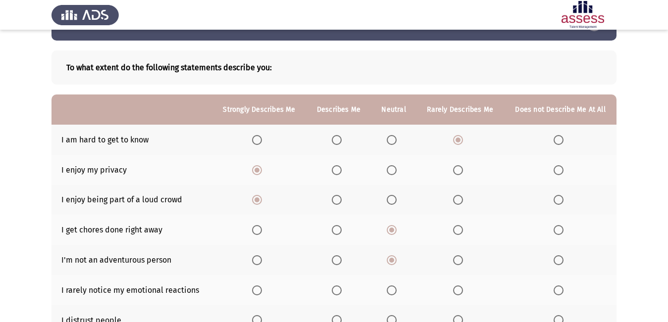
scroll to position [49, 0]
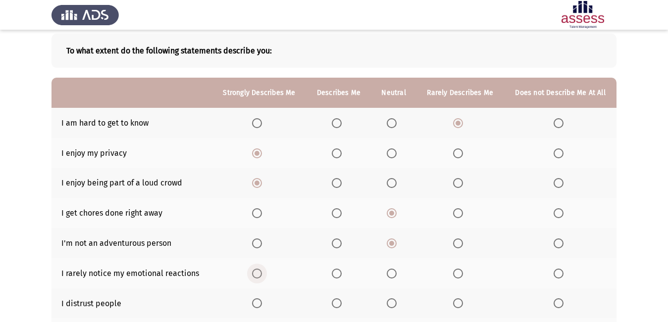
click at [255, 275] on span "Select an option" at bounding box center [257, 274] width 10 height 10
click at [255, 275] on input "Select an option" at bounding box center [257, 274] width 10 height 10
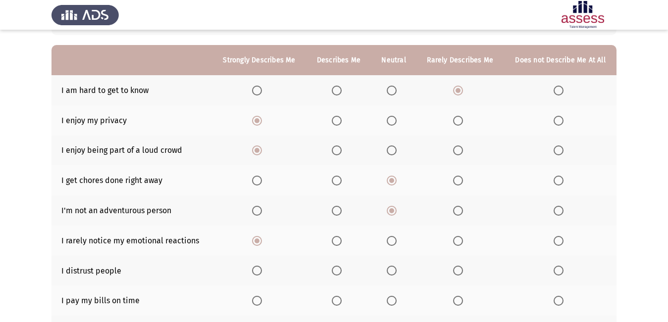
scroll to position [99, 0]
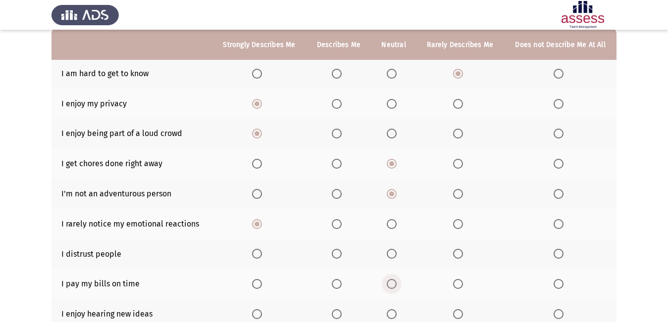
click at [395, 285] on span "Select an option" at bounding box center [392, 284] width 10 height 10
click at [395, 285] on input "Select an option" at bounding box center [392, 284] width 10 height 10
click at [393, 252] on span "Select an option" at bounding box center [392, 254] width 10 height 10
click at [393, 252] on input "Select an option" at bounding box center [392, 254] width 10 height 10
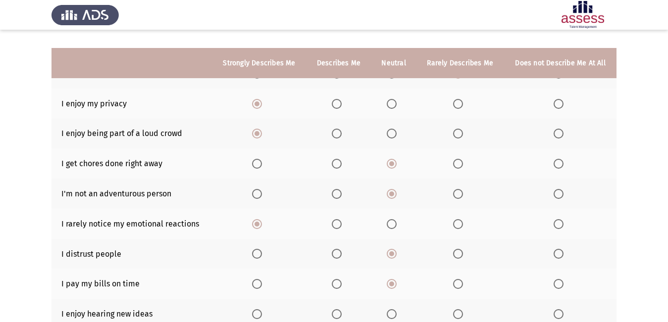
scroll to position [148, 0]
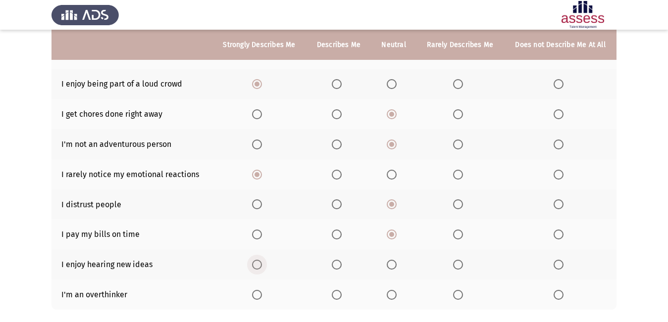
click at [255, 263] on span "Select an option" at bounding box center [257, 265] width 10 height 10
click at [255, 263] on input "Select an option" at bounding box center [257, 265] width 10 height 10
click at [389, 295] on span "Select an option" at bounding box center [392, 295] width 10 height 10
click at [389, 295] on input "Select an option" at bounding box center [392, 295] width 10 height 10
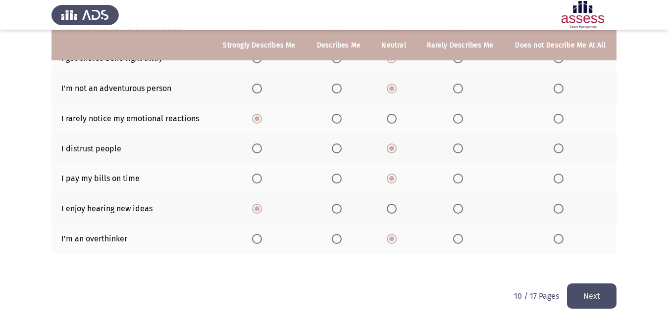
scroll to position [205, 0]
click at [601, 296] on button "Next" at bounding box center [591, 295] width 49 height 25
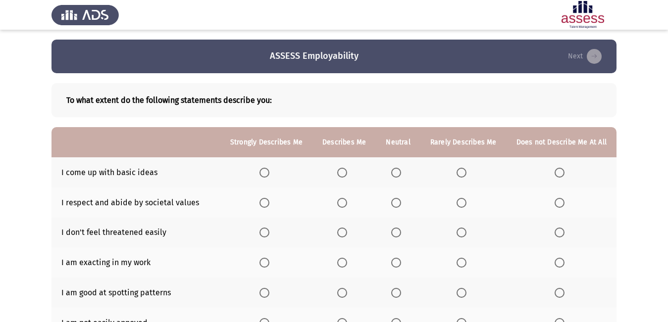
click at [269, 175] on span "Select an option" at bounding box center [264, 173] width 10 height 10
click at [269, 175] on input "Select an option" at bounding box center [264, 173] width 10 height 10
click at [269, 235] on span "Select an option" at bounding box center [264, 233] width 10 height 10
click at [269, 235] on input "Select an option" at bounding box center [264, 233] width 10 height 10
click at [269, 260] on span "Select an option" at bounding box center [264, 263] width 10 height 10
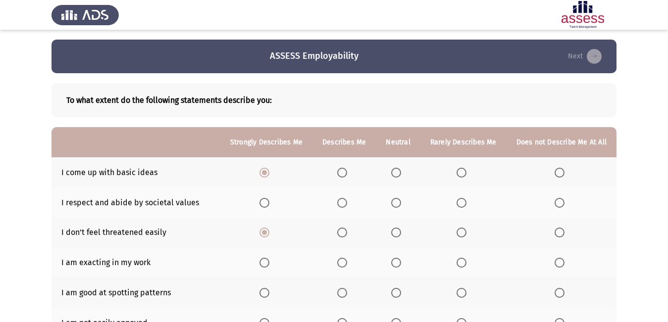
click at [269, 260] on input "Select an option" at bounding box center [264, 263] width 10 height 10
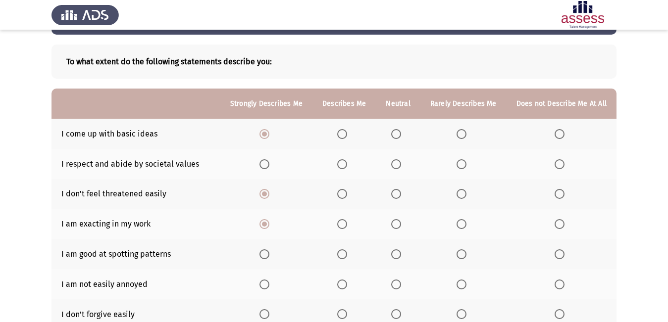
scroll to position [49, 0]
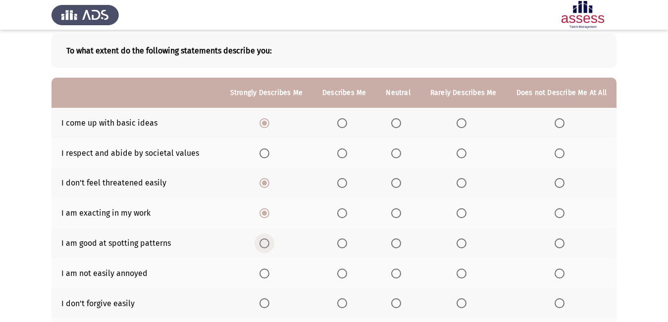
click at [269, 244] on span "Select an option" at bounding box center [264, 244] width 10 height 10
click at [269, 244] on input "Select an option" at bounding box center [264, 244] width 10 height 10
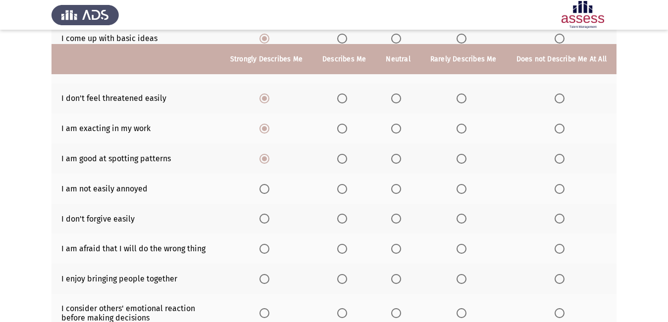
scroll to position [148, 0]
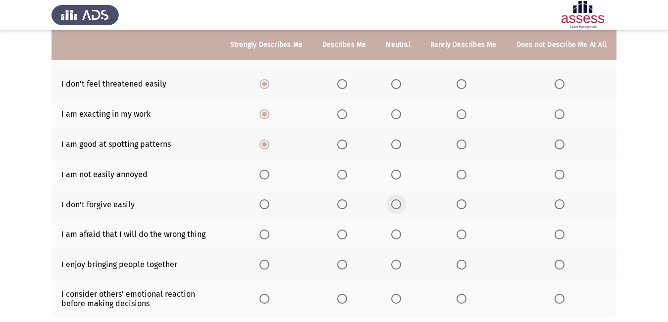
click at [395, 206] on span "Select an option" at bounding box center [396, 204] width 10 height 10
click at [395, 206] on input "Select an option" at bounding box center [396, 204] width 10 height 10
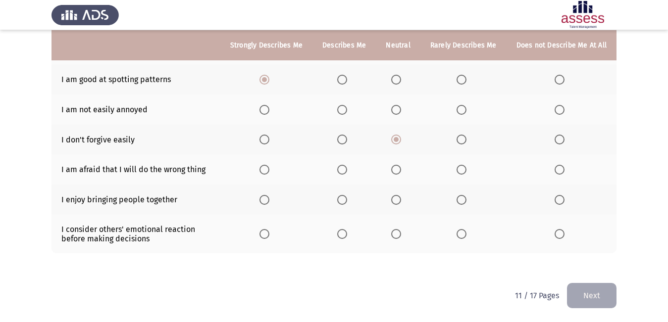
scroll to position [214, 0]
click at [396, 229] on span "Select an option" at bounding box center [396, 234] width 10 height 10
click at [396, 229] on input "Select an option" at bounding box center [396, 234] width 10 height 10
click at [264, 199] on span "Select an option" at bounding box center [264, 199] width 0 height 0
click at [269, 199] on input "Select an option" at bounding box center [264, 200] width 10 height 10
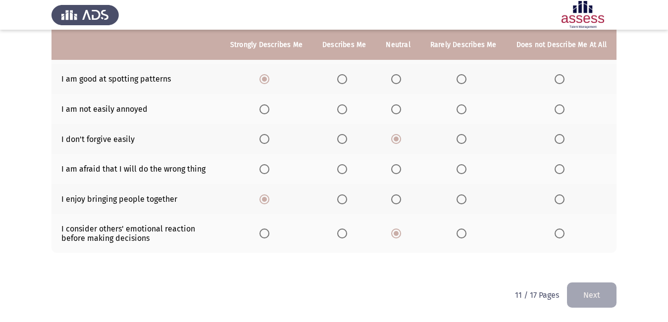
click at [460, 171] on span "Select an option" at bounding box center [461, 169] width 10 height 10
click at [460, 171] on input "Select an option" at bounding box center [461, 169] width 10 height 10
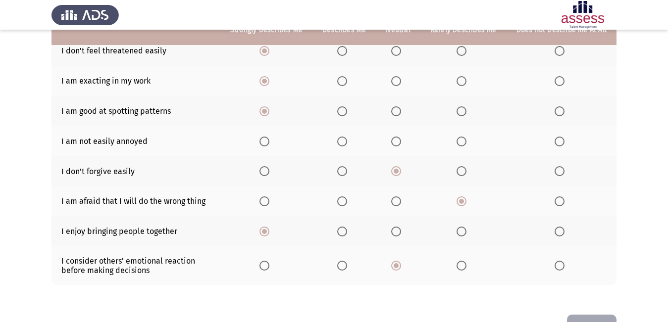
scroll to position [164, 0]
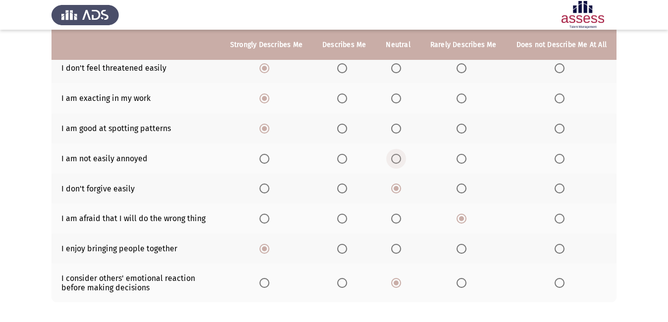
click at [398, 157] on span "Select an option" at bounding box center [396, 159] width 10 height 10
click at [398, 157] on input "Select an option" at bounding box center [396, 159] width 10 height 10
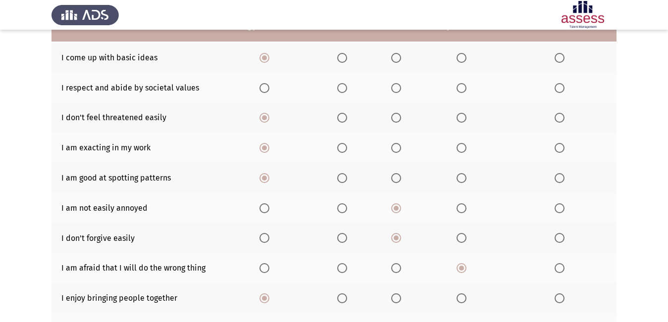
scroll to position [65, 0]
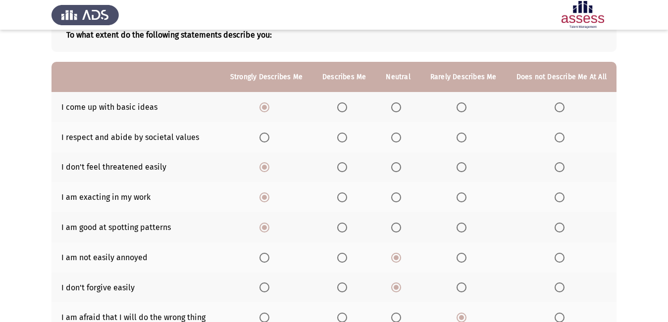
click at [347, 135] on span "Select an option" at bounding box center [342, 138] width 10 height 10
click at [347, 135] on input "Select an option" at bounding box center [342, 138] width 10 height 10
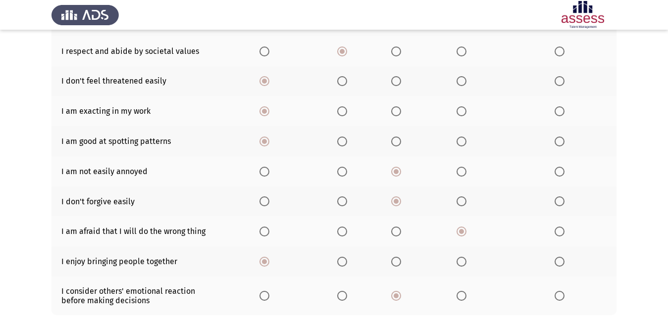
scroll to position [214, 0]
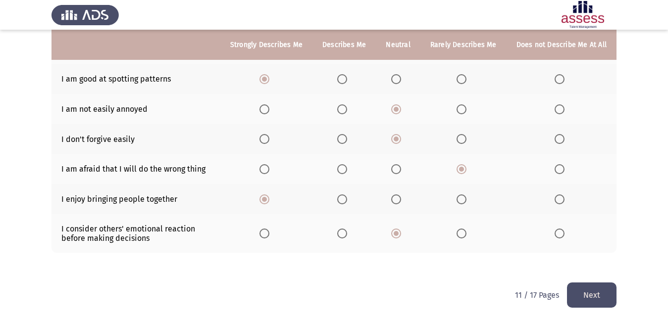
click at [582, 297] on button "Next" at bounding box center [591, 295] width 49 height 25
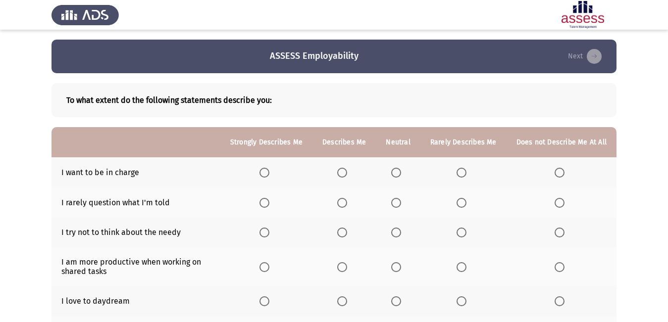
click at [347, 176] on span "Select an option" at bounding box center [342, 173] width 10 height 10
click at [347, 176] on input "Select an option" at bounding box center [342, 173] width 10 height 10
click at [265, 228] on span "Select an option" at bounding box center [264, 233] width 10 height 10
click at [265, 228] on input "Select an option" at bounding box center [264, 233] width 10 height 10
click at [351, 300] on label "Select an option" at bounding box center [344, 301] width 14 height 10
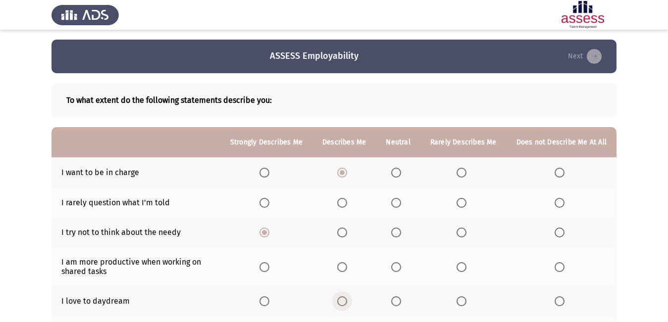
click at [347, 300] on input "Select an option" at bounding box center [342, 301] width 10 height 10
click at [267, 268] on span "Select an option" at bounding box center [264, 267] width 10 height 10
click at [267, 268] on input "Select an option" at bounding box center [264, 267] width 10 height 10
click at [342, 203] on span "Select an option" at bounding box center [342, 203] width 10 height 10
click at [342, 203] on input "Select an option" at bounding box center [342, 203] width 10 height 10
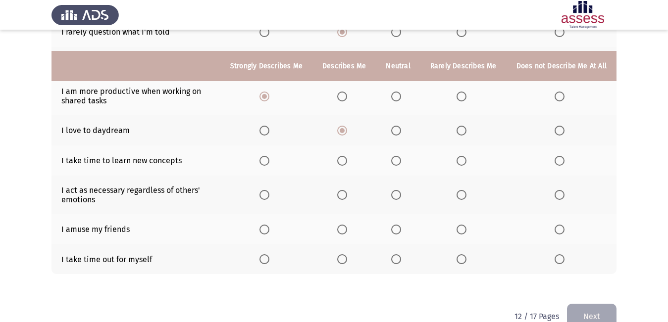
scroll to position [192, 0]
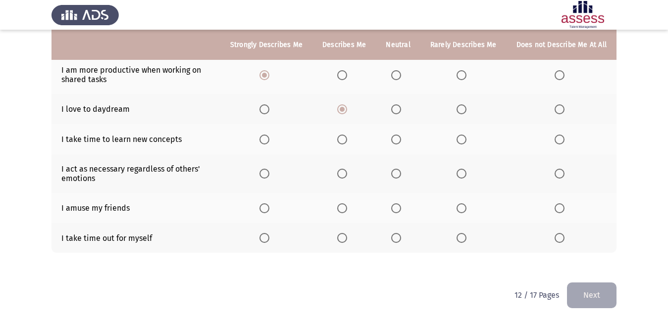
click at [269, 140] on span "Select an option" at bounding box center [264, 140] width 10 height 10
click at [269, 140] on input "Select an option" at bounding box center [264, 140] width 10 height 10
click at [269, 242] on span "Select an option" at bounding box center [264, 238] width 10 height 10
click at [269, 242] on input "Select an option" at bounding box center [264, 238] width 10 height 10
click at [269, 207] on span "Select an option" at bounding box center [264, 208] width 10 height 10
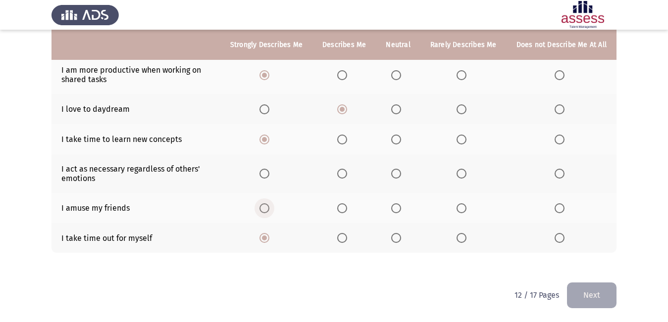
click at [269, 207] on input "Select an option" at bounding box center [264, 208] width 10 height 10
click at [340, 172] on span "Select an option" at bounding box center [342, 174] width 10 height 10
click at [340, 172] on input "Select an option" at bounding box center [342, 174] width 10 height 10
click at [589, 297] on button "Next" at bounding box center [591, 295] width 49 height 25
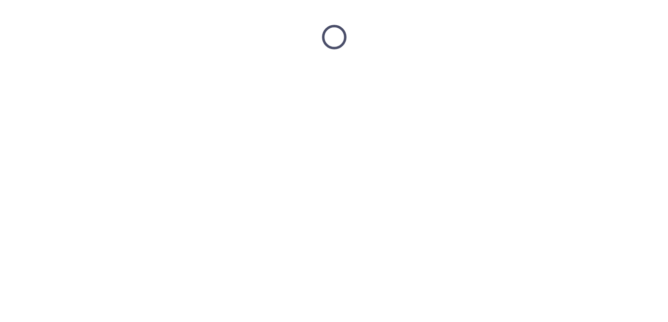
scroll to position [0, 0]
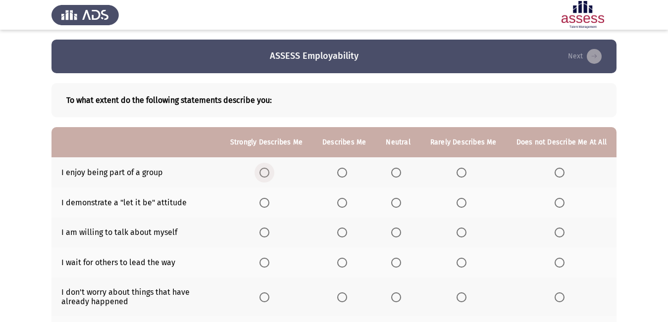
click at [264, 169] on span "Select an option" at bounding box center [264, 173] width 10 height 10
click at [264, 169] on input "Select an option" at bounding box center [264, 173] width 10 height 10
click at [398, 203] on span "Select an option" at bounding box center [396, 203] width 10 height 10
click at [398, 203] on input "Select an option" at bounding box center [396, 203] width 10 height 10
click at [267, 232] on span "Select an option" at bounding box center [264, 233] width 10 height 10
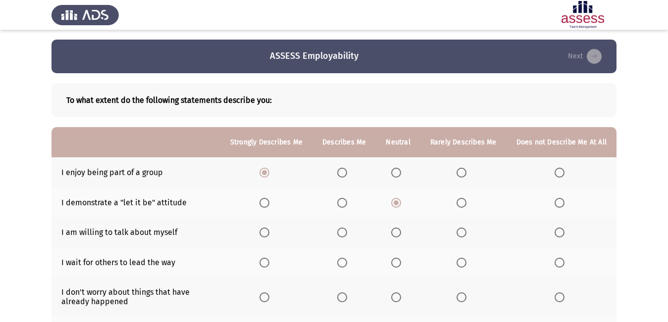
click at [267, 232] on input "Select an option" at bounding box center [264, 233] width 10 height 10
click at [269, 266] on span "Select an option" at bounding box center [264, 263] width 10 height 10
click at [269, 266] on input "Select an option" at bounding box center [264, 263] width 10 height 10
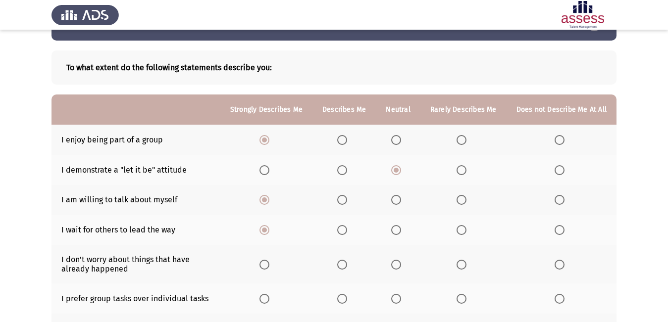
scroll to position [49, 0]
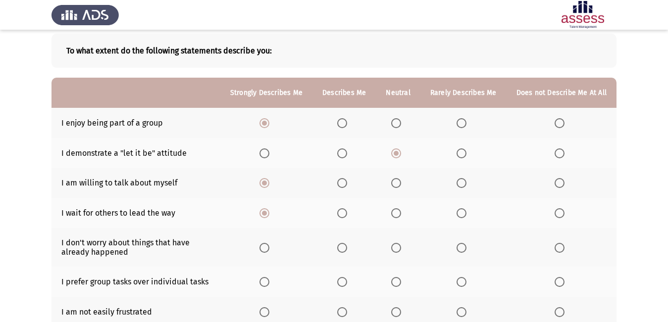
click at [267, 246] on span "Select an option" at bounding box center [264, 248] width 10 height 10
click at [267, 246] on input "Select an option" at bounding box center [264, 248] width 10 height 10
click at [269, 282] on span "Select an option" at bounding box center [264, 282] width 10 height 10
click at [269, 282] on input "Select an option" at bounding box center [264, 282] width 10 height 10
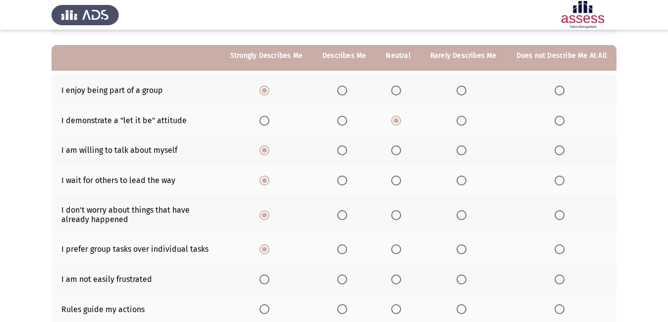
scroll to position [99, 0]
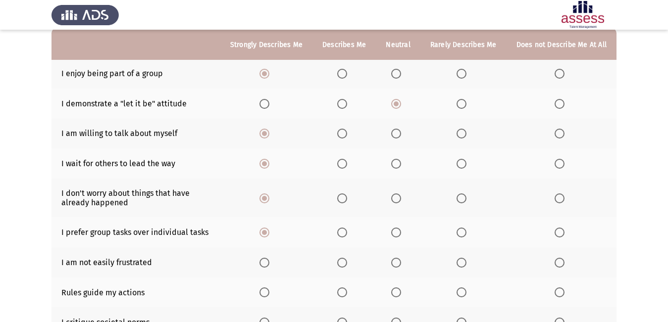
click at [343, 262] on span "Select an option" at bounding box center [342, 263] width 10 height 10
click at [343, 262] on input "Select an option" at bounding box center [342, 263] width 10 height 10
click at [269, 295] on span "Select an option" at bounding box center [264, 293] width 10 height 10
click at [269, 295] on input "Select an option" at bounding box center [264, 293] width 10 height 10
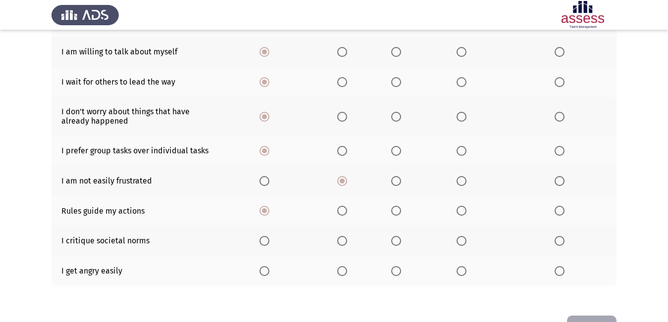
scroll to position [198, 0]
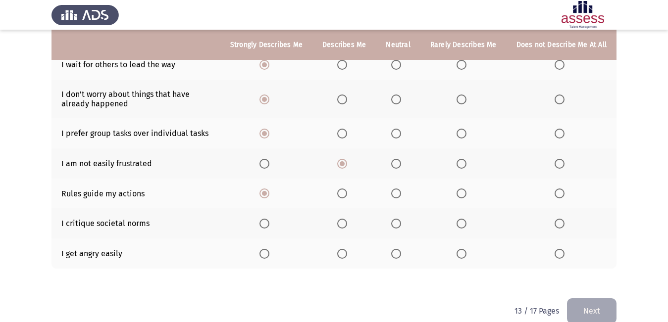
click at [461, 254] on span "Select an option" at bounding box center [461, 254] width 10 height 10
click at [461, 254] on input "Select an option" at bounding box center [461, 254] width 10 height 10
click at [399, 225] on span "Select an option" at bounding box center [396, 224] width 10 height 10
click at [399, 225] on input "Select an option" at bounding box center [396, 224] width 10 height 10
click at [593, 306] on button "Next" at bounding box center [591, 310] width 49 height 25
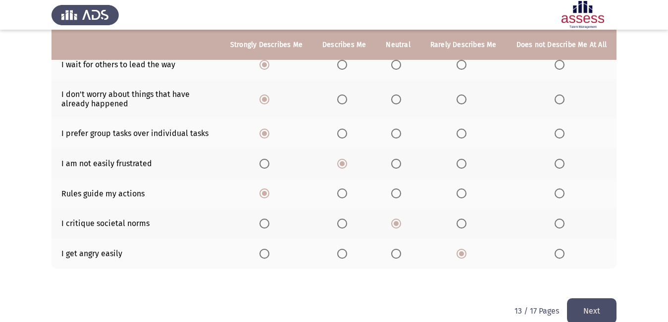
scroll to position [0, 0]
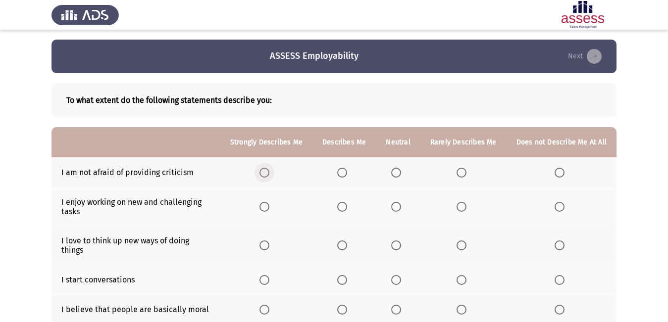
click at [269, 172] on span "Select an option" at bounding box center [264, 173] width 10 height 10
click at [269, 172] on input "Select an option" at bounding box center [264, 173] width 10 height 10
click at [267, 205] on span "Select an option" at bounding box center [264, 207] width 10 height 10
click at [267, 205] on input "Select an option" at bounding box center [264, 207] width 10 height 10
click at [269, 275] on span "Select an option" at bounding box center [264, 280] width 10 height 10
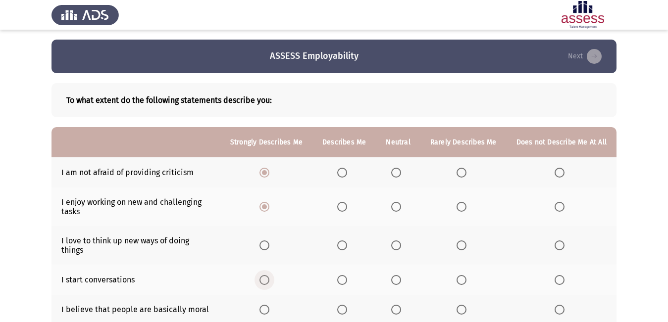
click at [269, 275] on input "Select an option" at bounding box center [264, 280] width 10 height 10
click at [267, 241] on span "Select an option" at bounding box center [264, 246] width 10 height 10
click at [267, 241] on input "Select an option" at bounding box center [264, 246] width 10 height 10
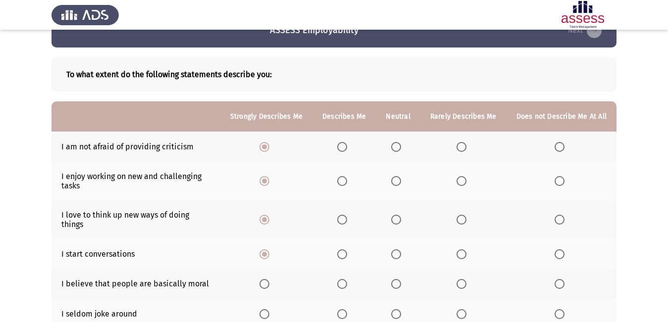
scroll to position [49, 0]
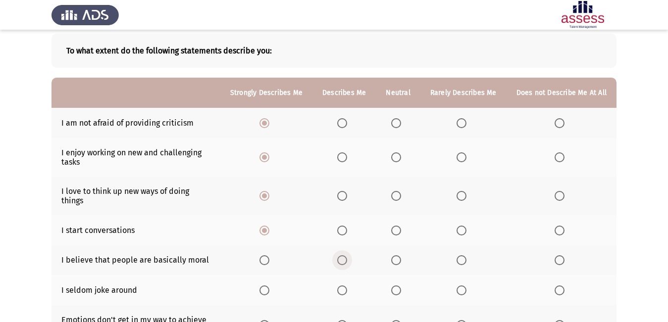
click at [351, 255] on label "Select an option" at bounding box center [344, 260] width 14 height 10
click at [347, 255] on input "Select an option" at bounding box center [342, 260] width 10 height 10
click at [343, 286] on span "Select an option" at bounding box center [342, 291] width 10 height 10
click at [343, 286] on input "Select an option" at bounding box center [342, 291] width 10 height 10
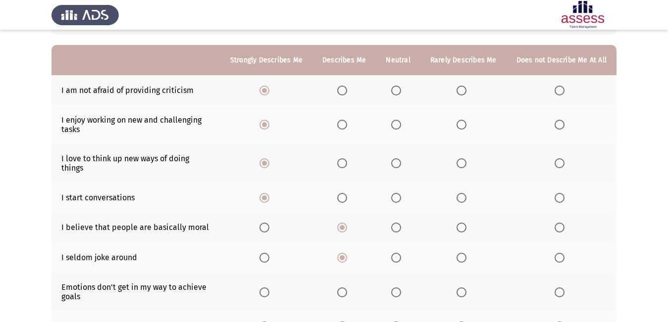
scroll to position [99, 0]
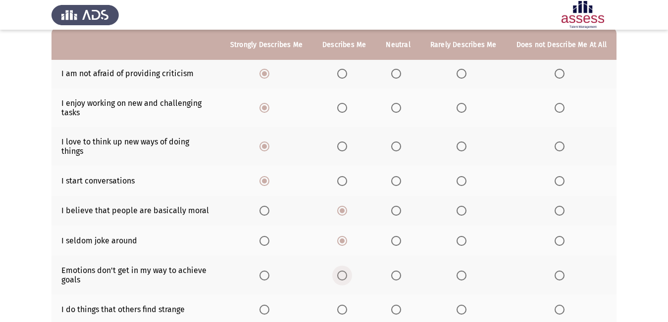
click at [346, 271] on span "Select an option" at bounding box center [342, 276] width 10 height 10
click at [346, 271] on input "Select an option" at bounding box center [342, 276] width 10 height 10
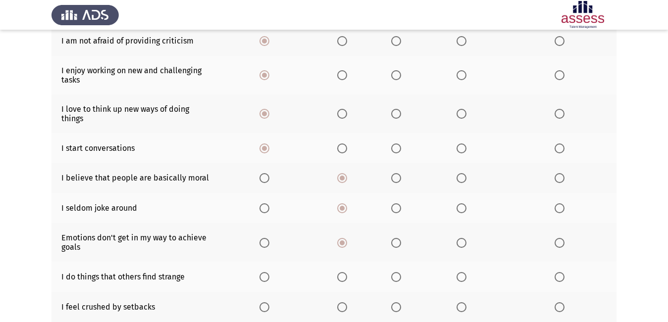
scroll to position [148, 0]
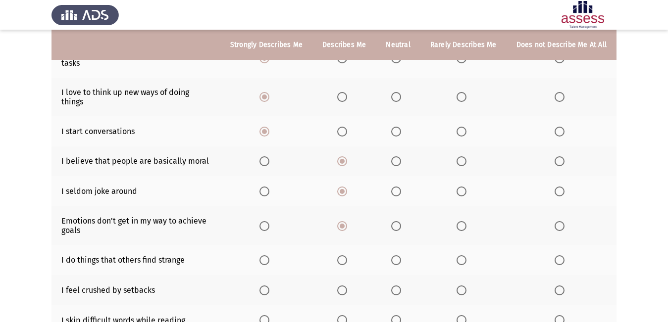
click at [347, 255] on span "Select an option" at bounding box center [342, 260] width 10 height 10
click at [347, 255] on input "Select an option" at bounding box center [342, 260] width 10 height 10
click at [401, 255] on span "Select an option" at bounding box center [396, 260] width 10 height 10
click at [401, 255] on input "Select an option" at bounding box center [396, 260] width 10 height 10
click at [397, 286] on span "Select an option" at bounding box center [396, 291] width 10 height 10
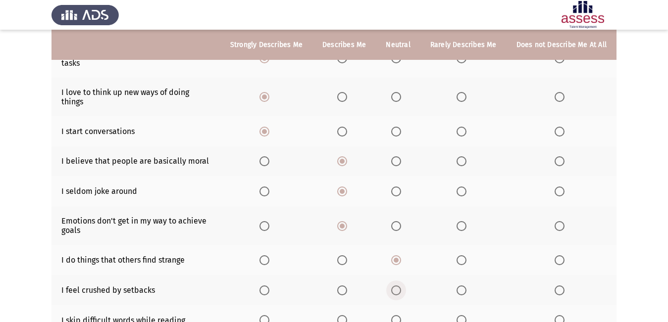
click at [397, 286] on input "Select an option" at bounding box center [396, 291] width 10 height 10
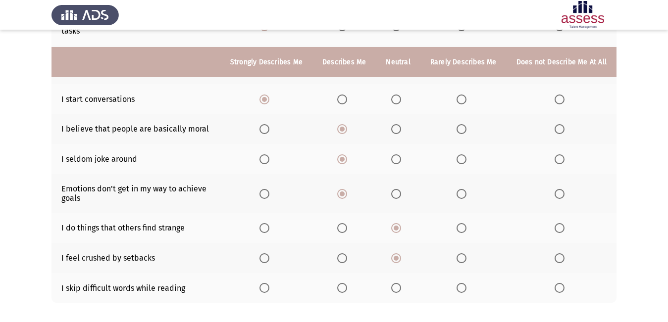
scroll to position [198, 0]
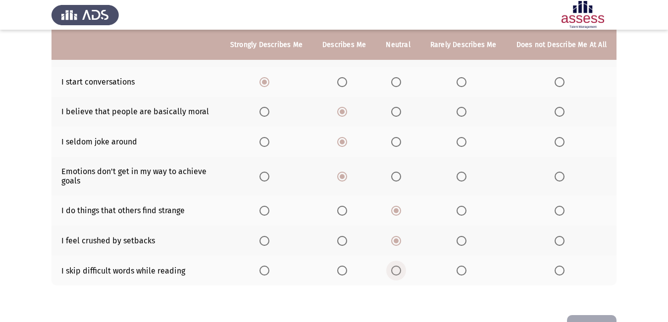
click at [396, 266] on span "Select an option" at bounding box center [396, 271] width 10 height 10
click at [396, 266] on input "Select an option" at bounding box center [396, 271] width 10 height 10
click at [588, 315] on button "Next" at bounding box center [591, 327] width 49 height 25
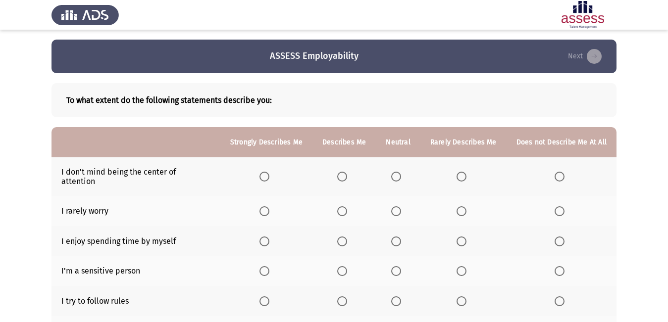
click at [345, 206] on span "Select an option" at bounding box center [342, 211] width 10 height 10
click at [345, 206] on input "Select an option" at bounding box center [342, 211] width 10 height 10
click at [342, 237] on span "Select an option" at bounding box center [342, 242] width 10 height 10
click at [342, 237] on input "Select an option" at bounding box center [342, 242] width 10 height 10
click at [401, 237] on span "Select an option" at bounding box center [396, 242] width 10 height 10
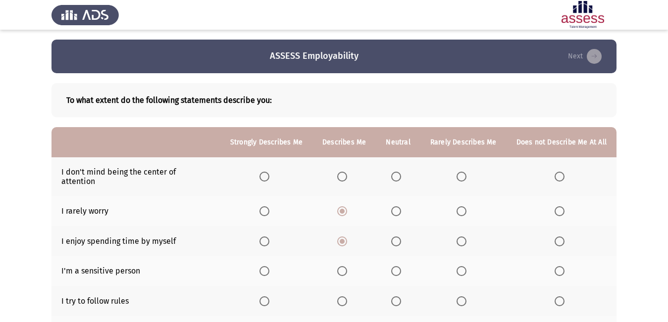
click at [401, 237] on input "Select an option" at bounding box center [396, 242] width 10 height 10
click at [345, 172] on span "Select an option" at bounding box center [342, 177] width 10 height 10
click at [345, 172] on input "Select an option" at bounding box center [342, 177] width 10 height 10
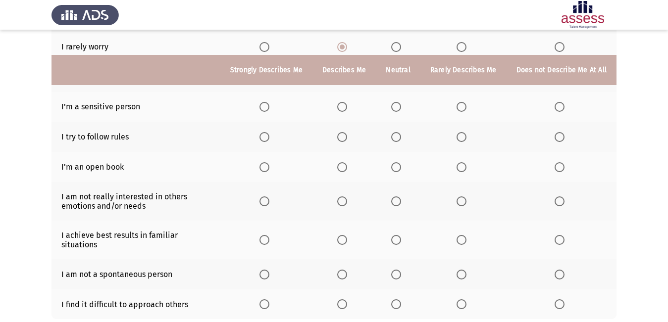
scroll to position [214, 0]
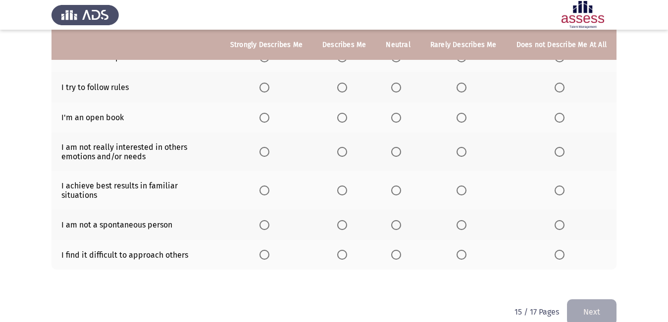
click at [344, 250] on span "Select an option" at bounding box center [342, 255] width 10 height 10
click at [344, 250] on input "Select an option" at bounding box center [342, 255] width 10 height 10
click at [397, 220] on span "Select an option" at bounding box center [396, 225] width 10 height 10
click at [397, 220] on input "Select an option" at bounding box center [396, 225] width 10 height 10
click at [346, 186] on span "Select an option" at bounding box center [342, 191] width 10 height 10
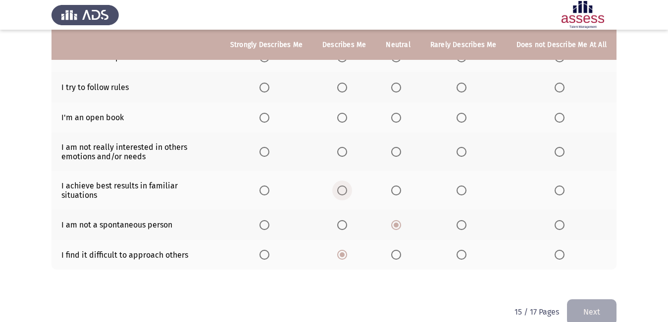
click at [346, 186] on input "Select an option" at bounding box center [342, 191] width 10 height 10
click at [563, 147] on span "Select an option" at bounding box center [559, 152] width 10 height 10
click at [563, 147] on input "Select an option" at bounding box center [559, 152] width 10 height 10
click at [466, 113] on span "Select an option" at bounding box center [461, 118] width 10 height 10
click at [466, 113] on input "Select an option" at bounding box center [461, 118] width 10 height 10
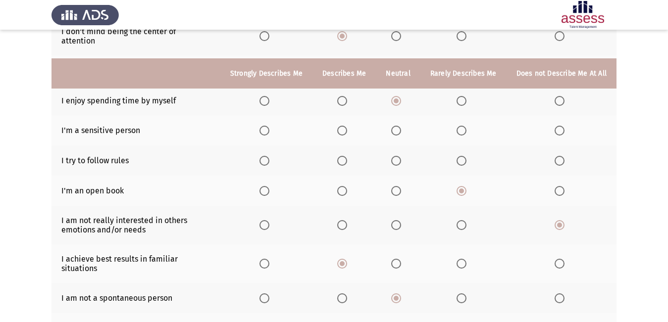
scroll to position [115, 0]
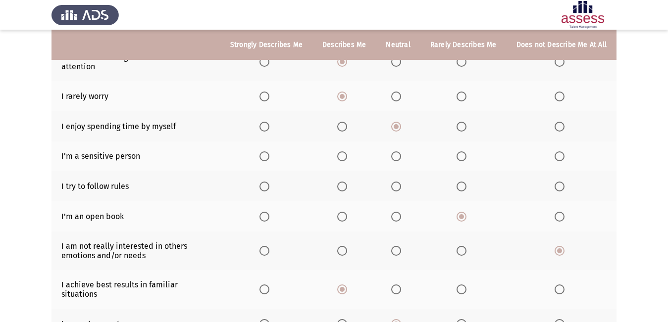
click at [269, 182] on span "Select an option" at bounding box center [264, 187] width 10 height 10
click at [269, 182] on input "Select an option" at bounding box center [264, 187] width 10 height 10
click at [345, 151] on span "Select an option" at bounding box center [342, 156] width 10 height 10
click at [345, 151] on input "Select an option" at bounding box center [342, 156] width 10 height 10
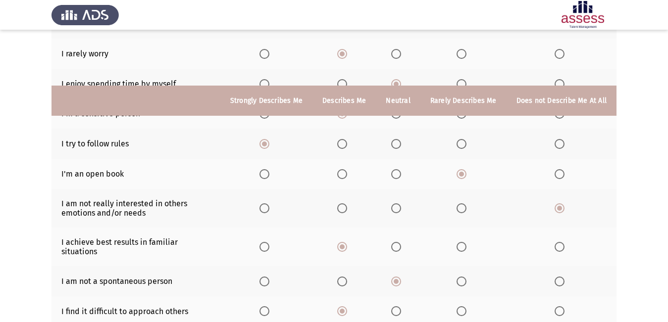
scroll to position [214, 0]
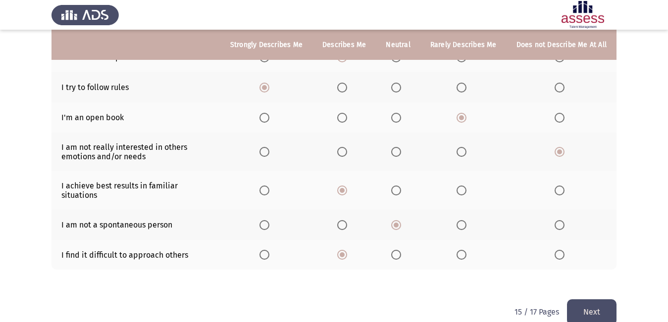
click at [600, 299] on button "Next" at bounding box center [591, 311] width 49 height 25
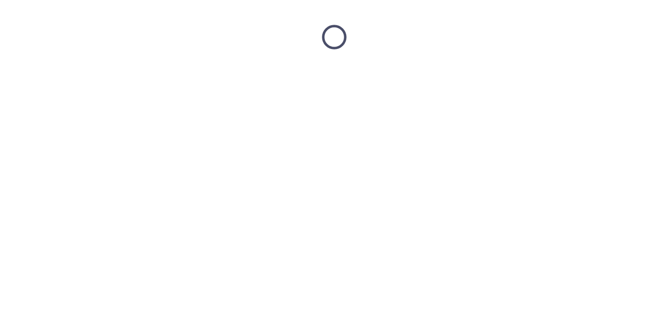
scroll to position [0, 0]
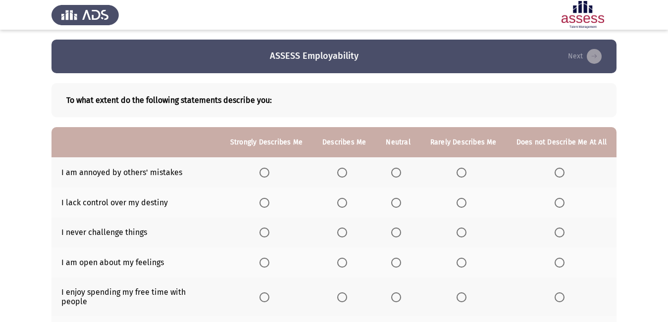
click at [347, 200] on span "Select an option" at bounding box center [342, 203] width 10 height 10
click at [347, 200] on input "Select an option" at bounding box center [342, 203] width 10 height 10
click at [343, 175] on span "Select an option" at bounding box center [342, 173] width 10 height 10
click at [343, 175] on input "Select an option" at bounding box center [342, 173] width 10 height 10
click at [401, 264] on span "Select an option" at bounding box center [396, 263] width 10 height 10
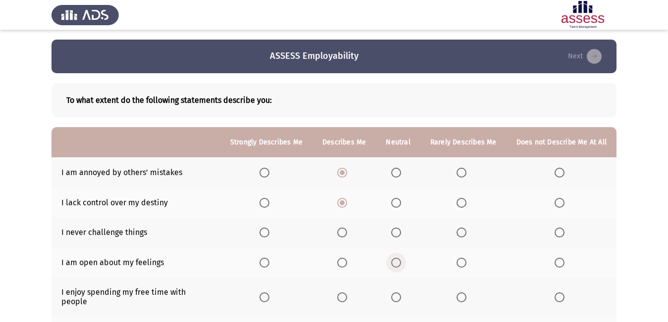
click at [401, 264] on input "Select an option" at bounding box center [396, 263] width 10 height 10
click at [400, 233] on span "Select an option" at bounding box center [396, 233] width 10 height 10
click at [400, 233] on input "Select an option" at bounding box center [396, 233] width 10 height 10
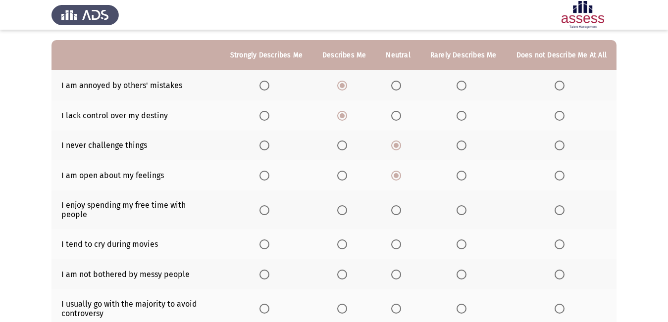
scroll to position [99, 0]
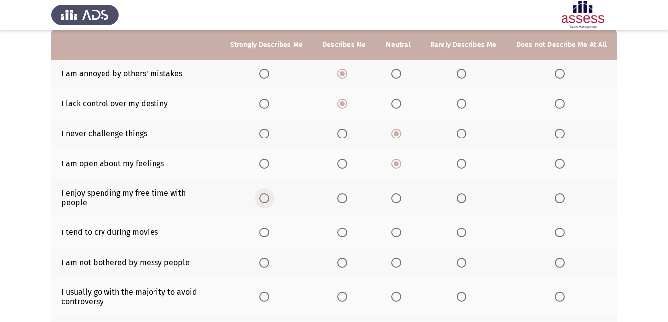
click at [265, 195] on span "Select an option" at bounding box center [264, 199] width 10 height 10
click at [265, 195] on input "Select an option" at bounding box center [264, 199] width 10 height 10
click at [397, 258] on span "Select an option" at bounding box center [396, 263] width 10 height 10
click at [397, 258] on input "Select an option" at bounding box center [396, 263] width 10 height 10
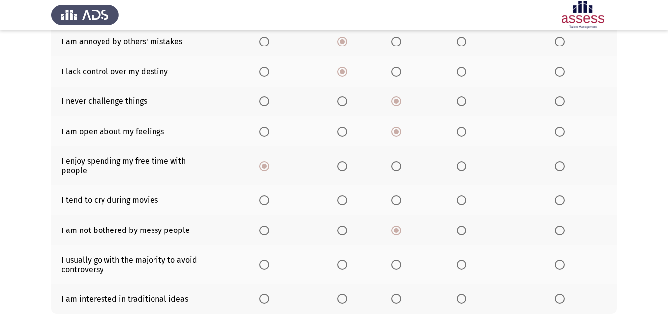
scroll to position [148, 0]
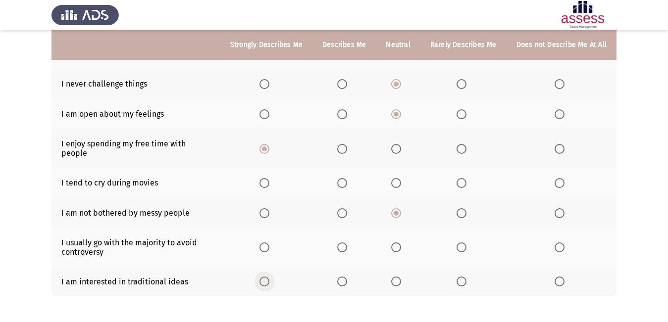
click at [268, 277] on span "Select an option" at bounding box center [264, 282] width 10 height 10
click at [268, 277] on input "Select an option" at bounding box center [264, 282] width 10 height 10
click at [346, 243] on span "Select an option" at bounding box center [342, 248] width 10 height 10
click at [346, 243] on input "Select an option" at bounding box center [342, 248] width 10 height 10
click at [466, 178] on span "Select an option" at bounding box center [461, 183] width 10 height 10
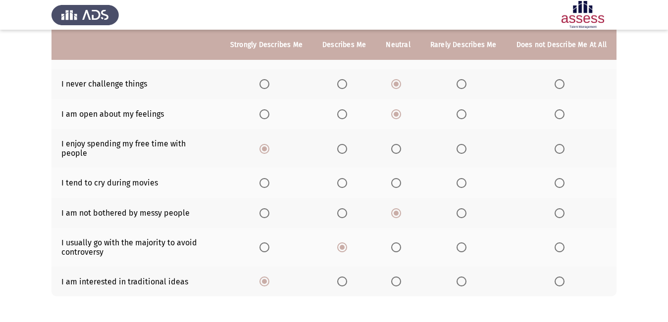
click at [466, 178] on input "Select an option" at bounding box center [461, 183] width 10 height 10
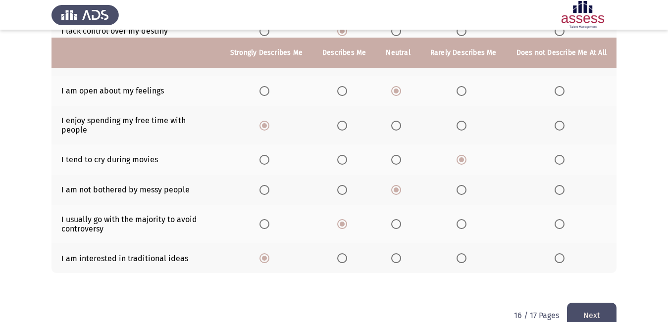
scroll to position [184, 0]
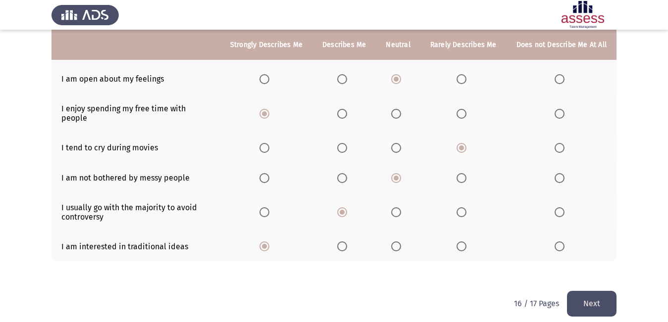
click at [592, 291] on button "Next" at bounding box center [591, 303] width 49 height 25
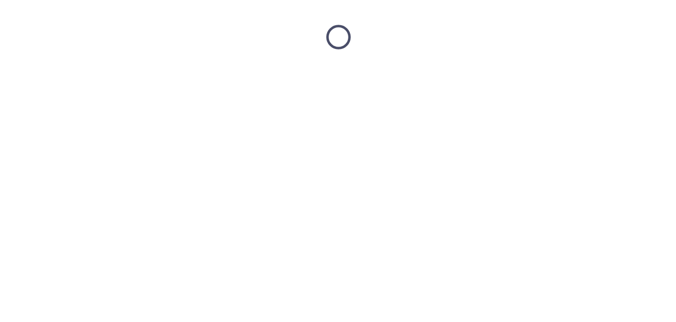
scroll to position [0, 0]
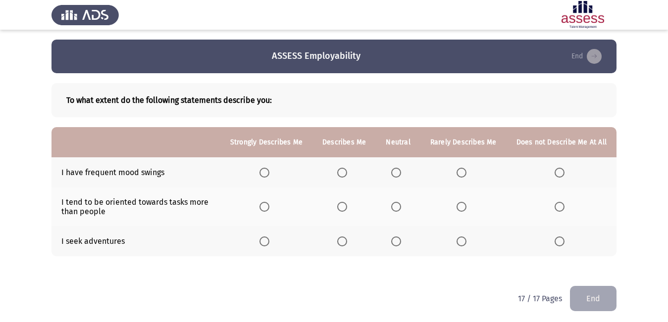
click at [347, 172] on span "Select an option" at bounding box center [342, 173] width 10 height 10
click at [347, 172] on input "Select an option" at bounding box center [342, 173] width 10 height 10
click at [347, 207] on span "Select an option" at bounding box center [342, 207] width 10 height 10
click at [347, 207] on input "Select an option" at bounding box center [342, 207] width 10 height 10
click at [401, 243] on span "Select an option" at bounding box center [396, 242] width 10 height 10
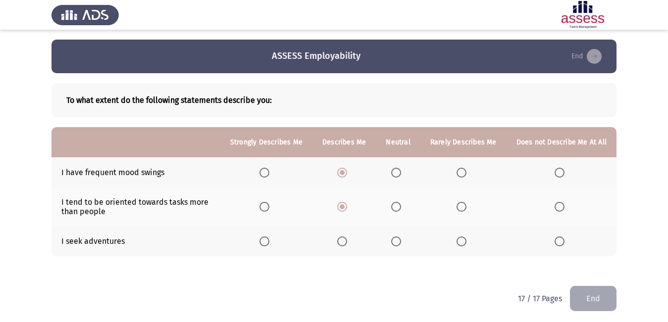
click at [401, 243] on input "Select an option" at bounding box center [396, 242] width 10 height 10
click at [601, 311] on html "ASSESS Employability End To what extent do the following statements describe yo…" at bounding box center [334, 163] width 668 height 326
click at [595, 305] on button "End" at bounding box center [593, 298] width 47 height 25
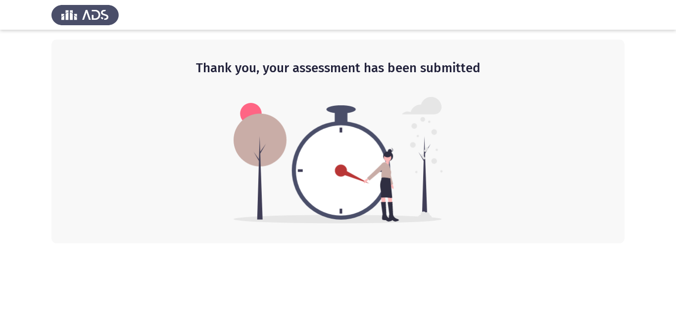
click at [382, 243] on html "Thank you, your assessment has been submitted" at bounding box center [338, 121] width 676 height 243
